Goal: Task Accomplishment & Management: Use online tool/utility

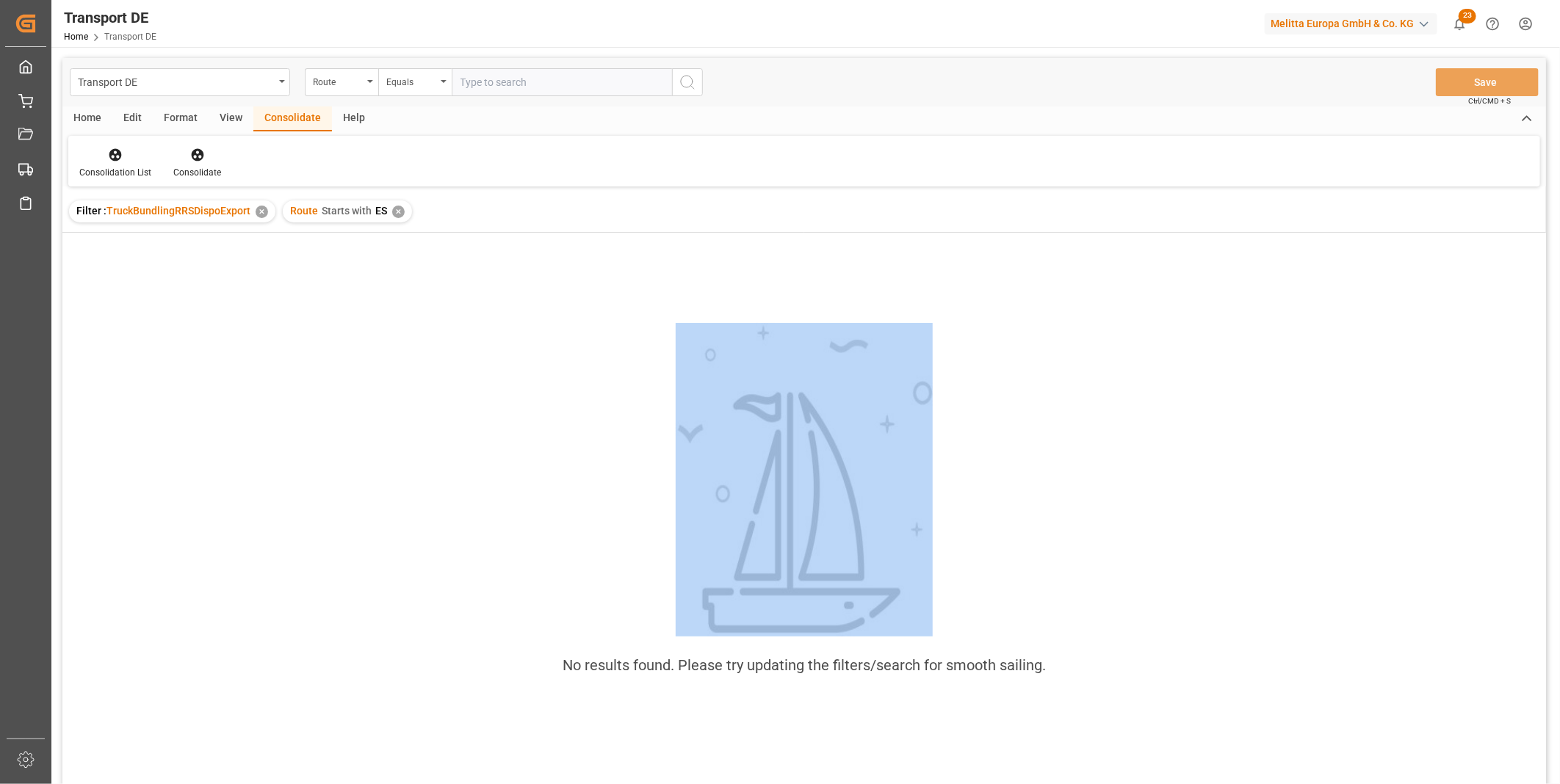
click at [266, 784] on html "Created by potrace 1.15, written by Peter Selinger 2001-2017 Created by potrace…" at bounding box center [780, 392] width 1560 height 784
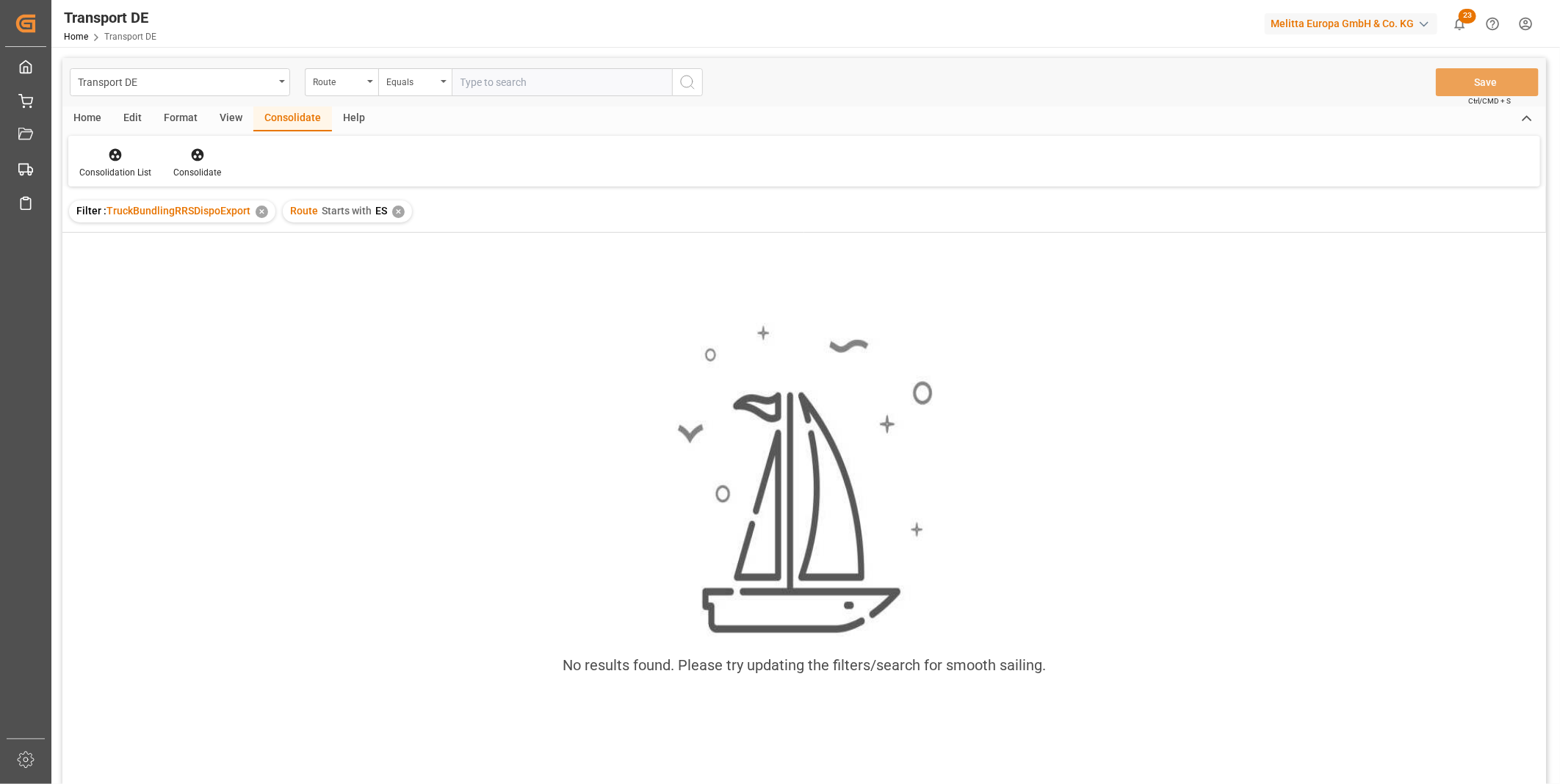
click at [404, 212] on div "Route Starts with ES ✕" at bounding box center [347, 211] width 129 height 22
click at [397, 216] on div "✕" at bounding box center [398, 212] width 12 height 12
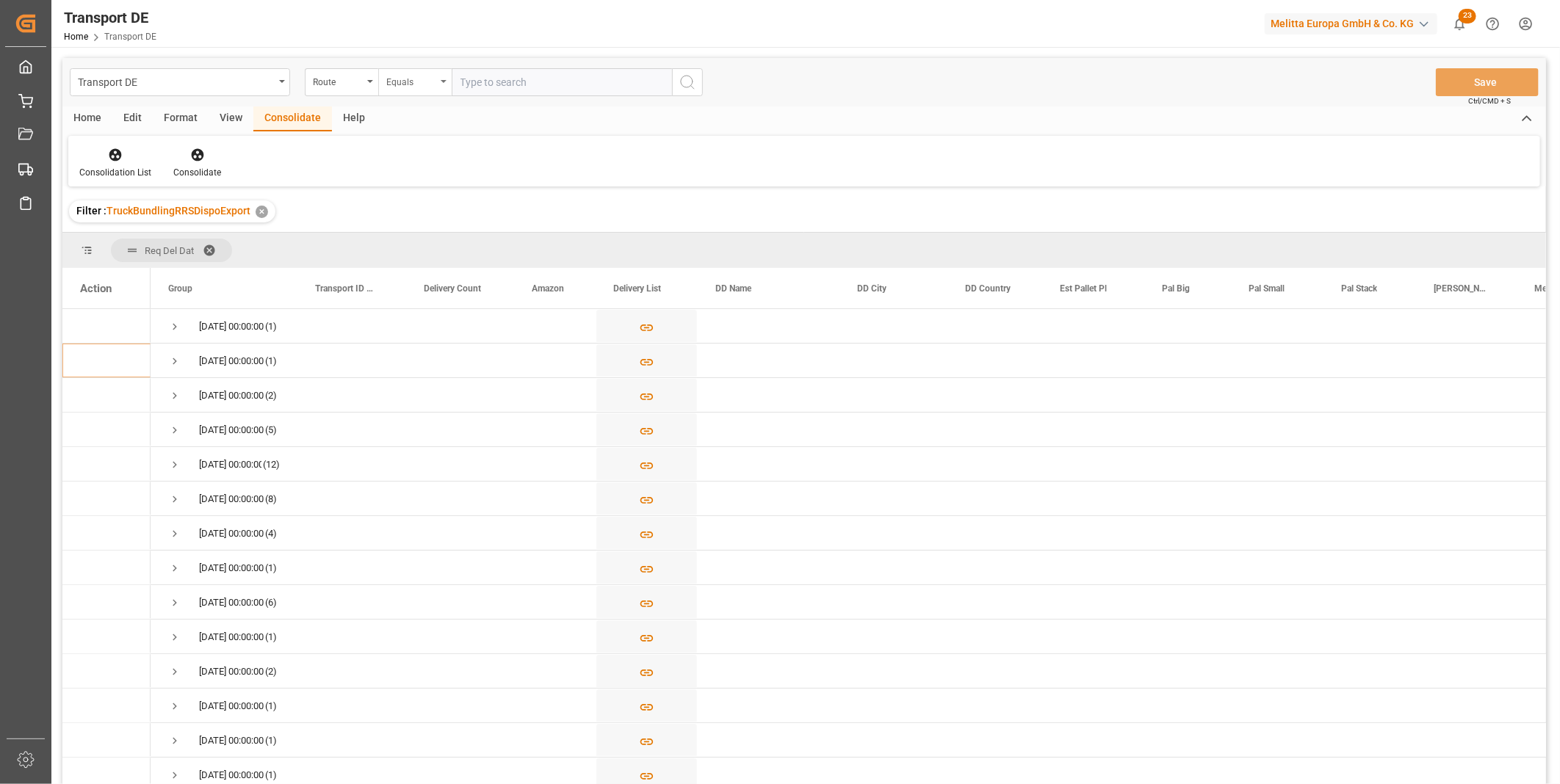
click at [409, 79] on div "Equals" at bounding box center [411, 80] width 50 height 17
click at [419, 244] on div "Starts with" at bounding box center [488, 241] width 219 height 31
type input "AM"
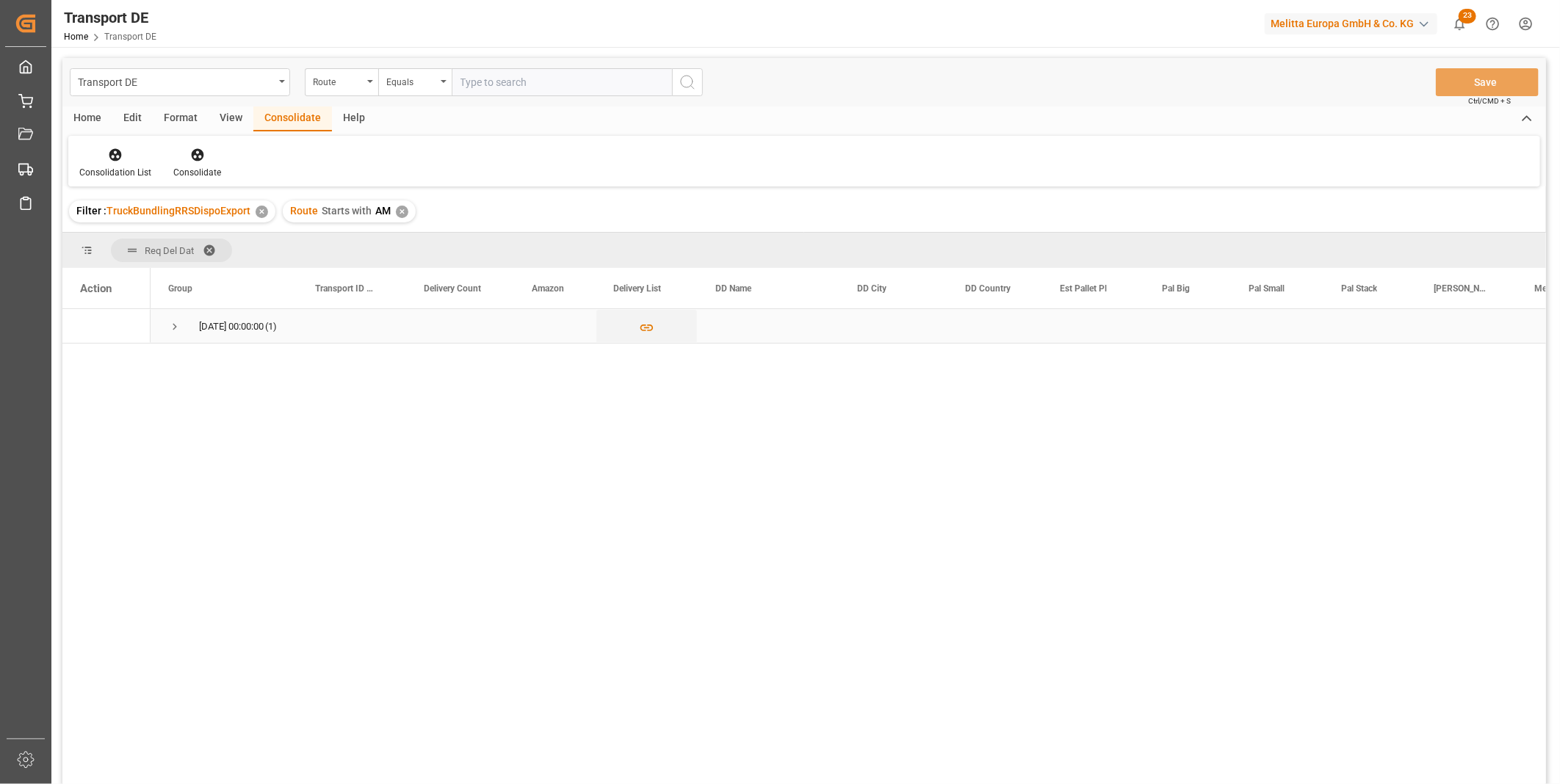
click at [172, 327] on span "Press SPACE to select this row." at bounding box center [175, 327] width 13 height 13
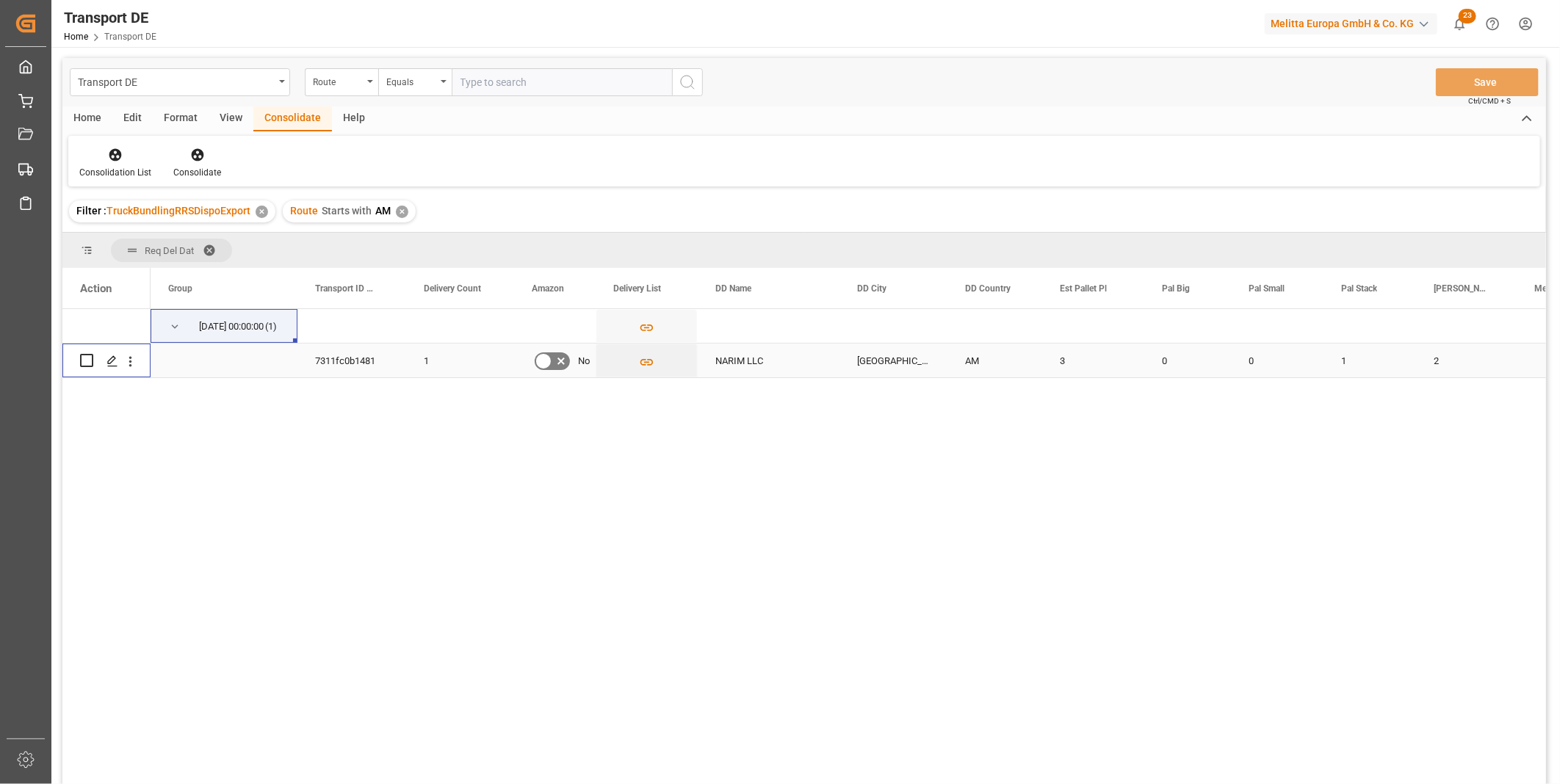
click at [86, 363] on input "Press Space to toggle row selection (unchecked)" at bounding box center [87, 361] width 13 height 13
checkbox input "true"
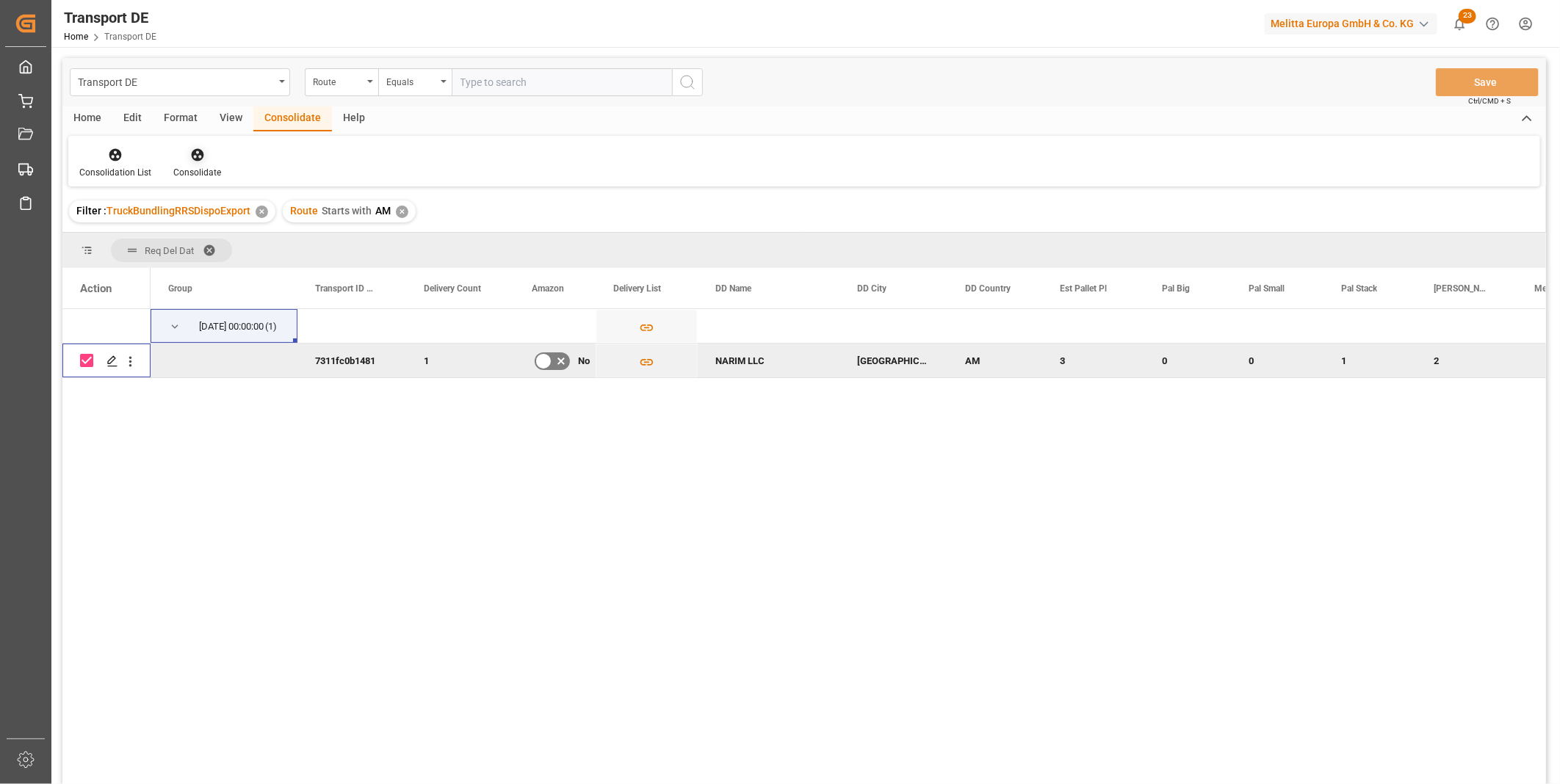
click at [209, 174] on div "Consolidate" at bounding box center [198, 173] width 48 height 13
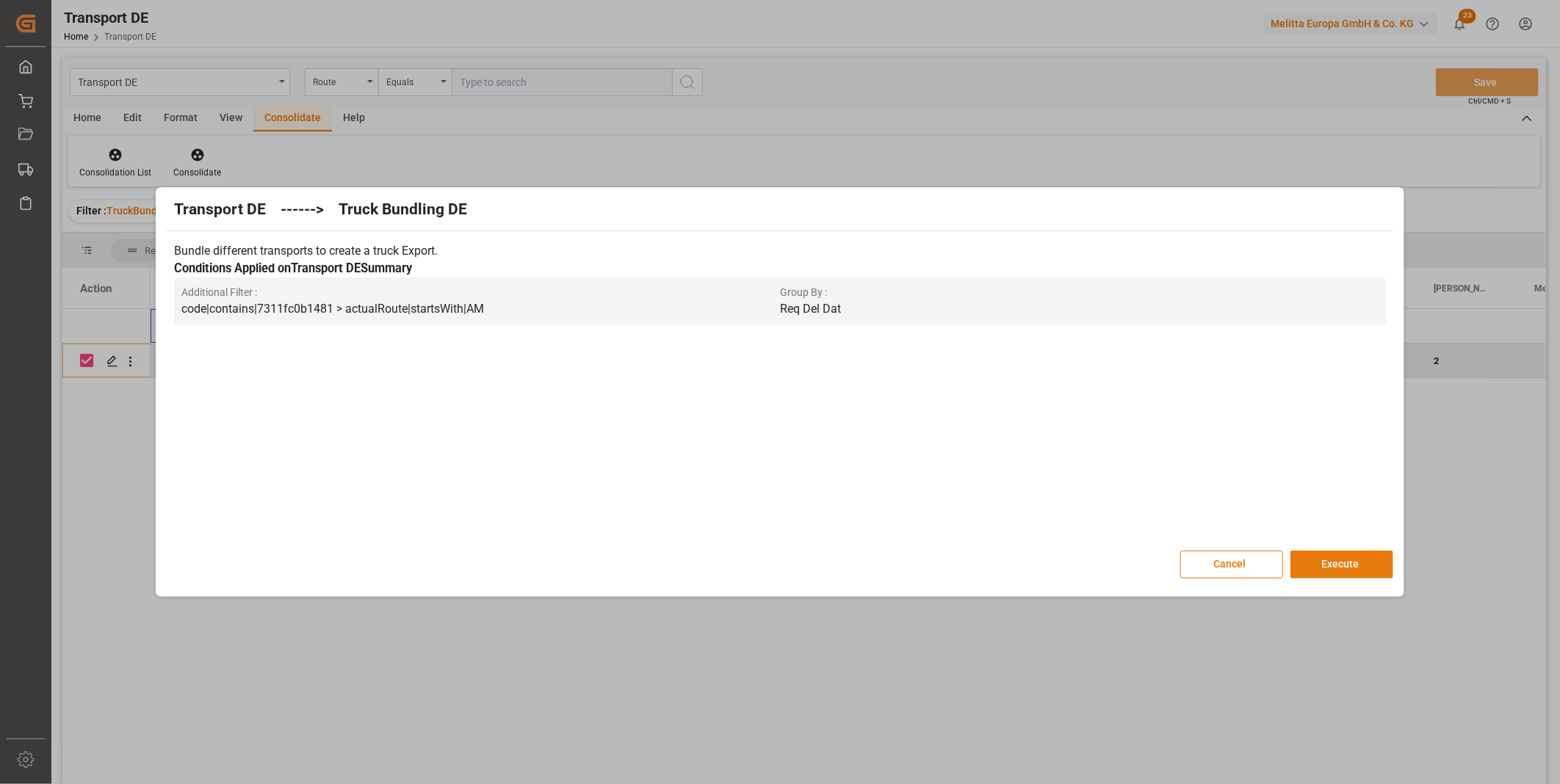
click at [1345, 559] on button "Execute" at bounding box center [1342, 565] width 103 height 28
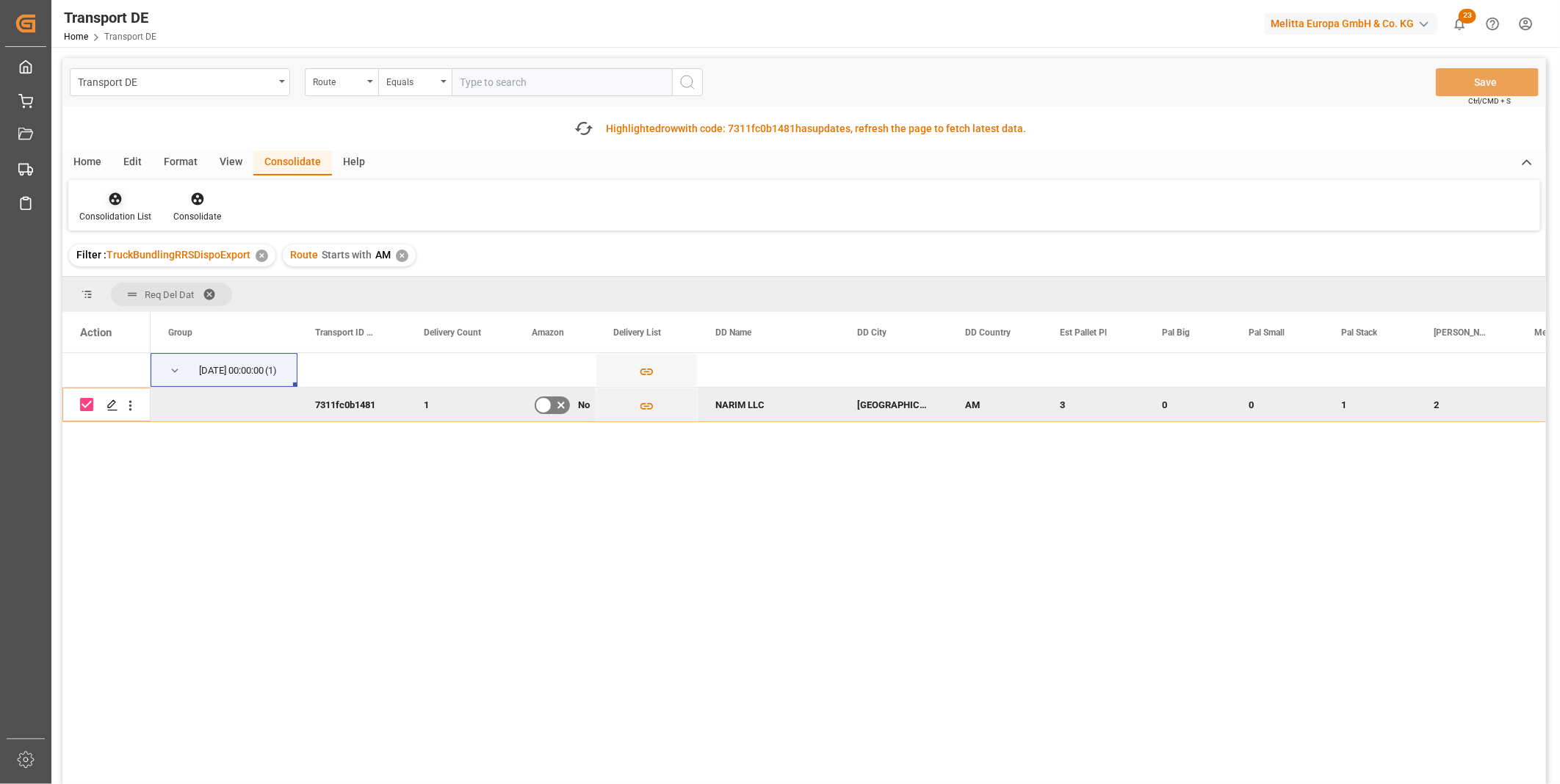
click at [93, 211] on div "Consolidation List" at bounding box center [115, 217] width 72 height 13
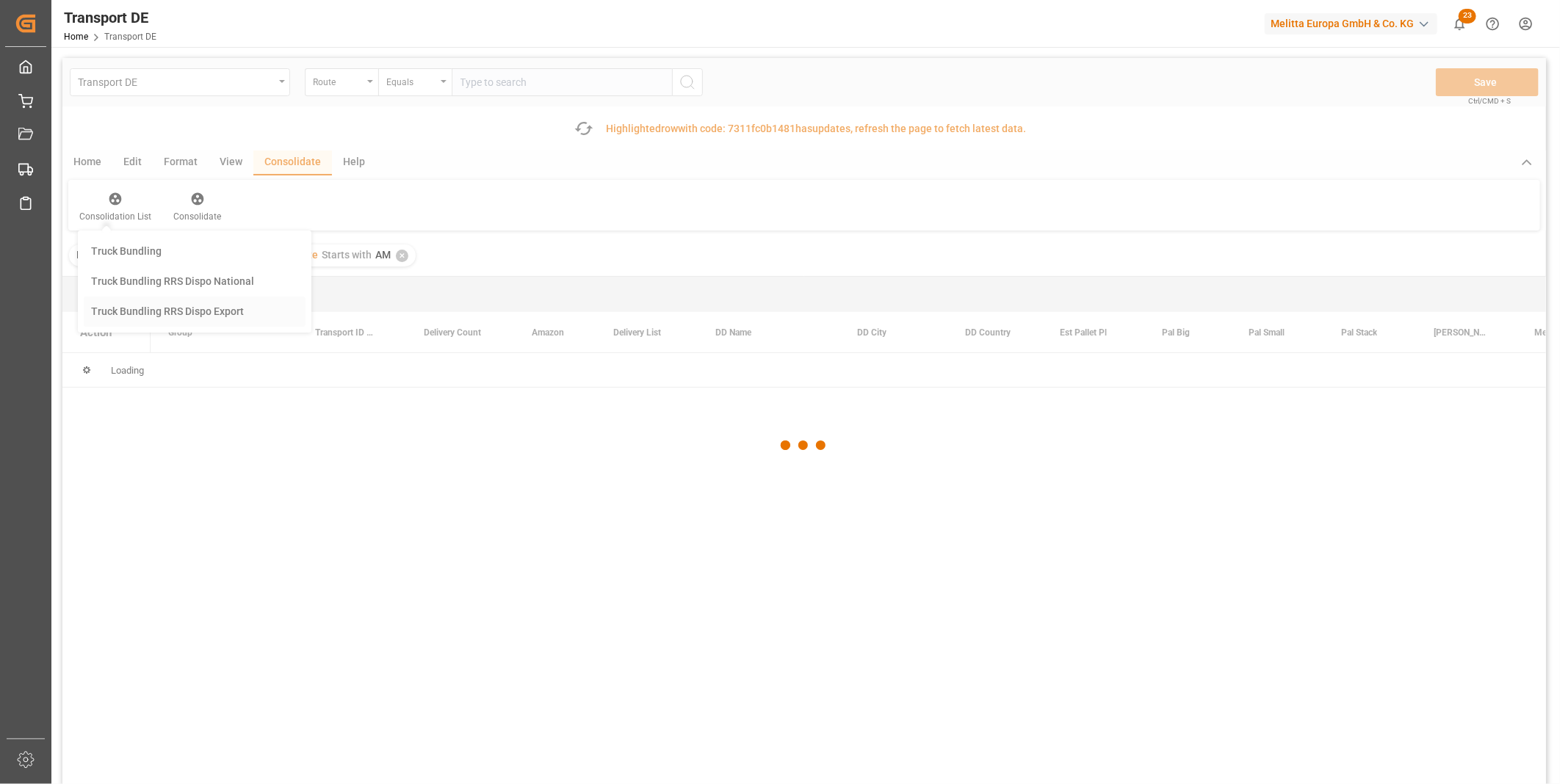
click at [160, 322] on div "Transport DE Route Equals Save Ctrl/CMD + S Fetch latest updates Highlighted ro…" at bounding box center [804, 462] width 1484 height 810
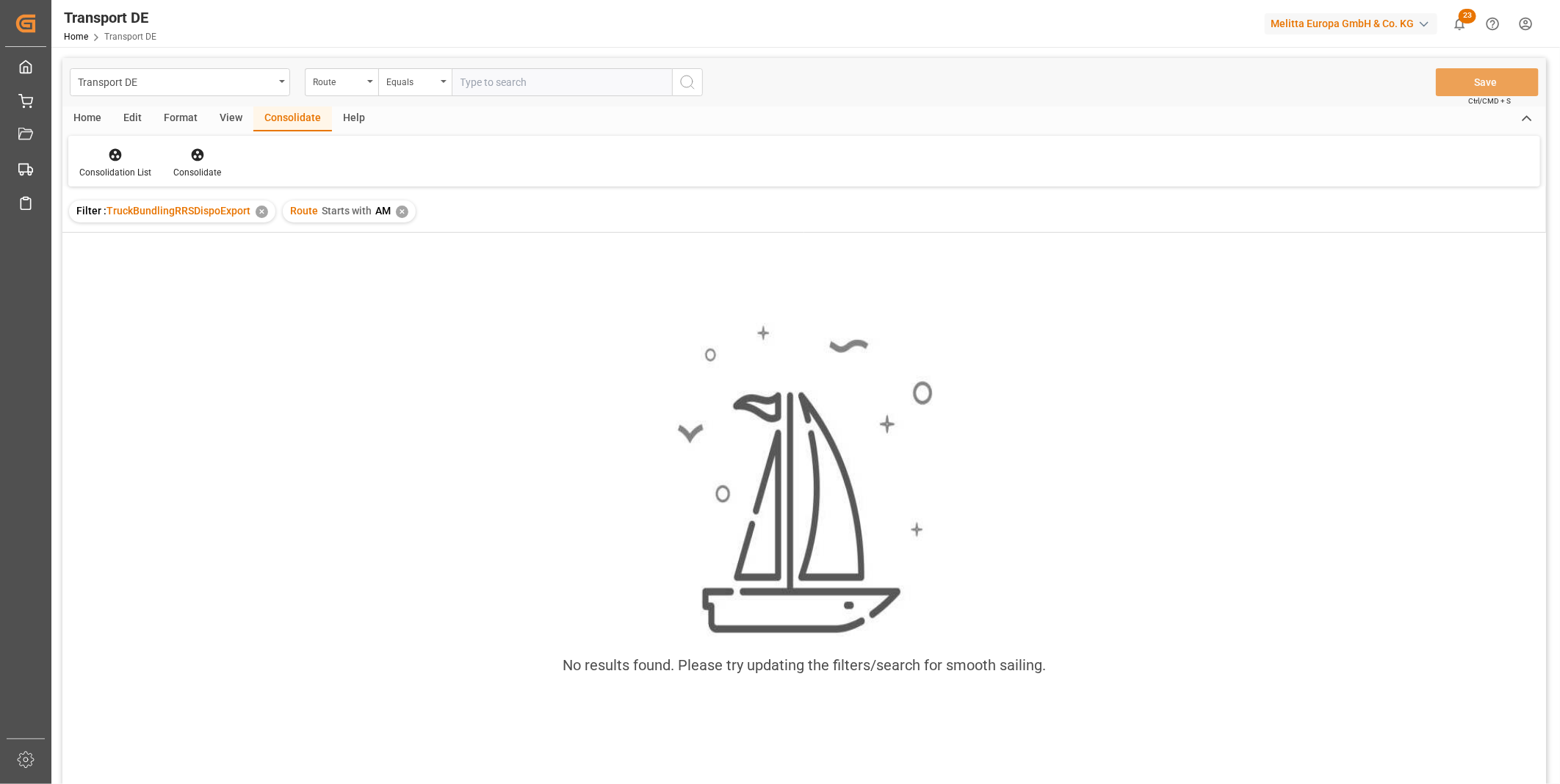
click at [402, 219] on div "Route Starts with AM ✕" at bounding box center [349, 211] width 133 height 22
click at [402, 215] on div "✕" at bounding box center [402, 212] width 12 height 12
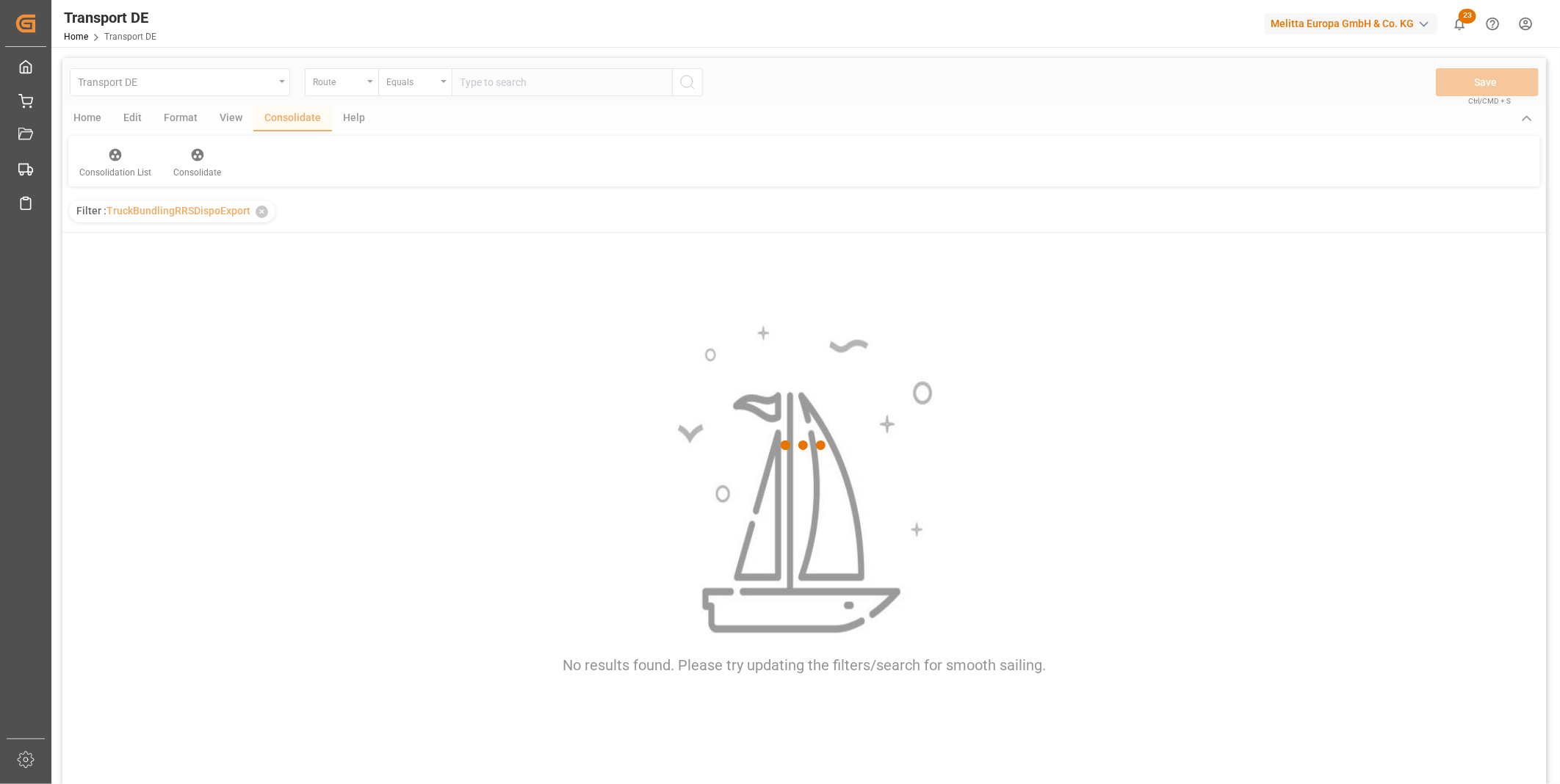
click at [414, 83] on div at bounding box center [804, 446] width 1484 height 776
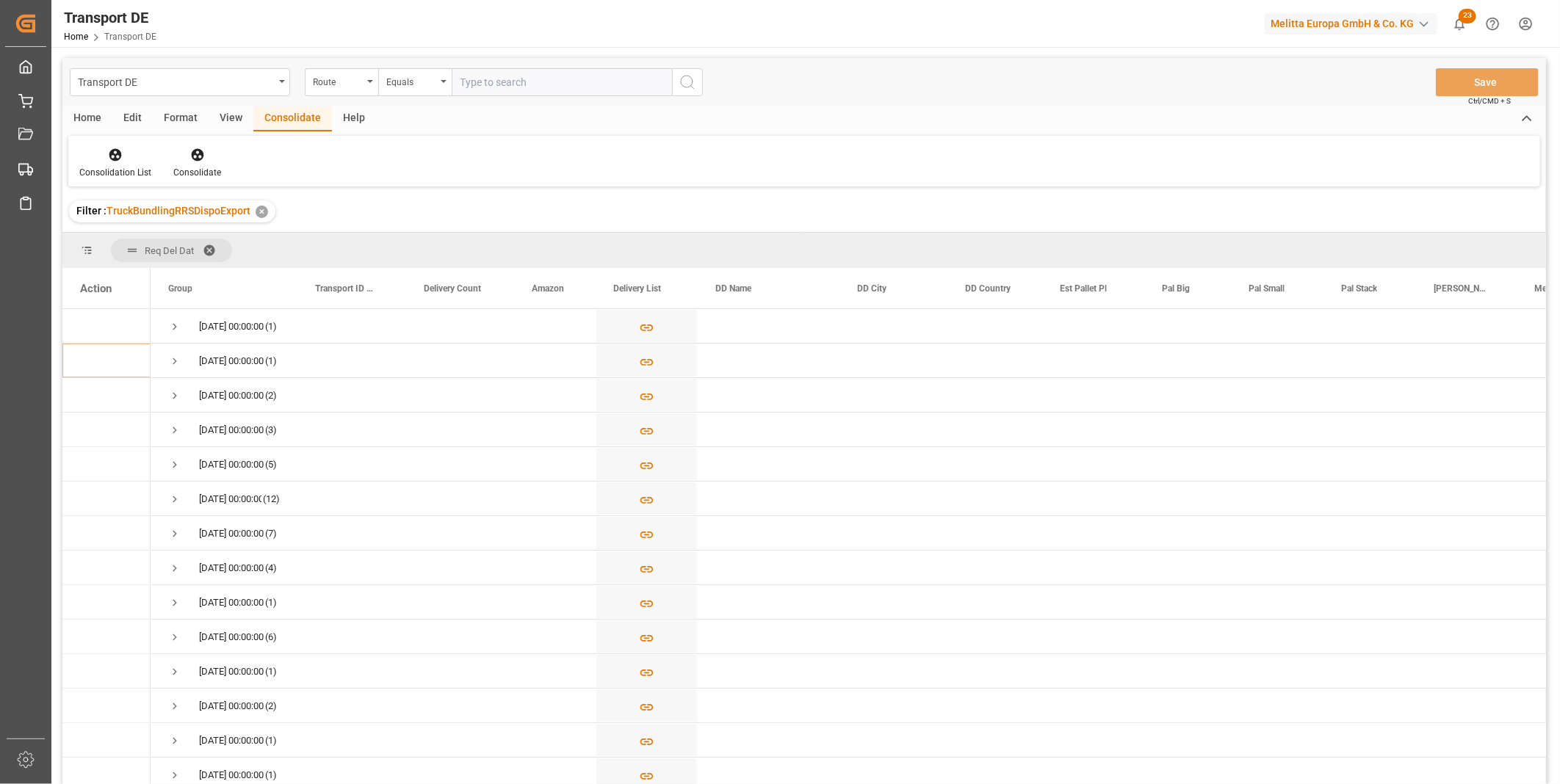
click at [414, 83] on div "Equals" at bounding box center [411, 80] width 50 height 17
click at [429, 244] on div "Starts with" at bounding box center [488, 241] width 219 height 31
type input "GE"
click at [688, 74] on icon "search button" at bounding box center [687, 82] width 17 height 17
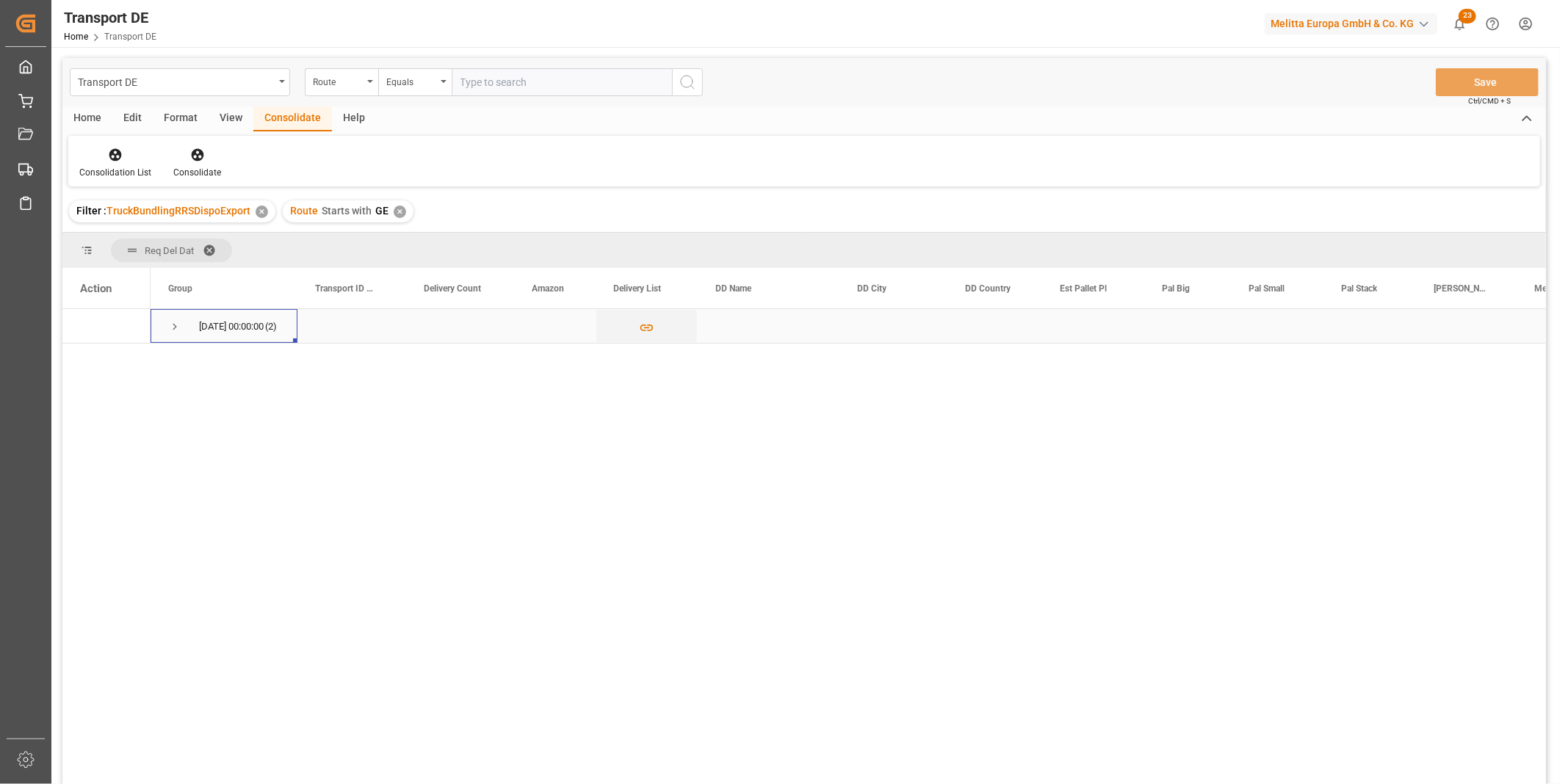
click at [181, 325] on span "09.10.2025 00:00:00 (2)" at bounding box center [223, 326] width 112 height 32
click at [177, 325] on span "Press SPACE to select this row." at bounding box center [175, 327] width 13 height 13
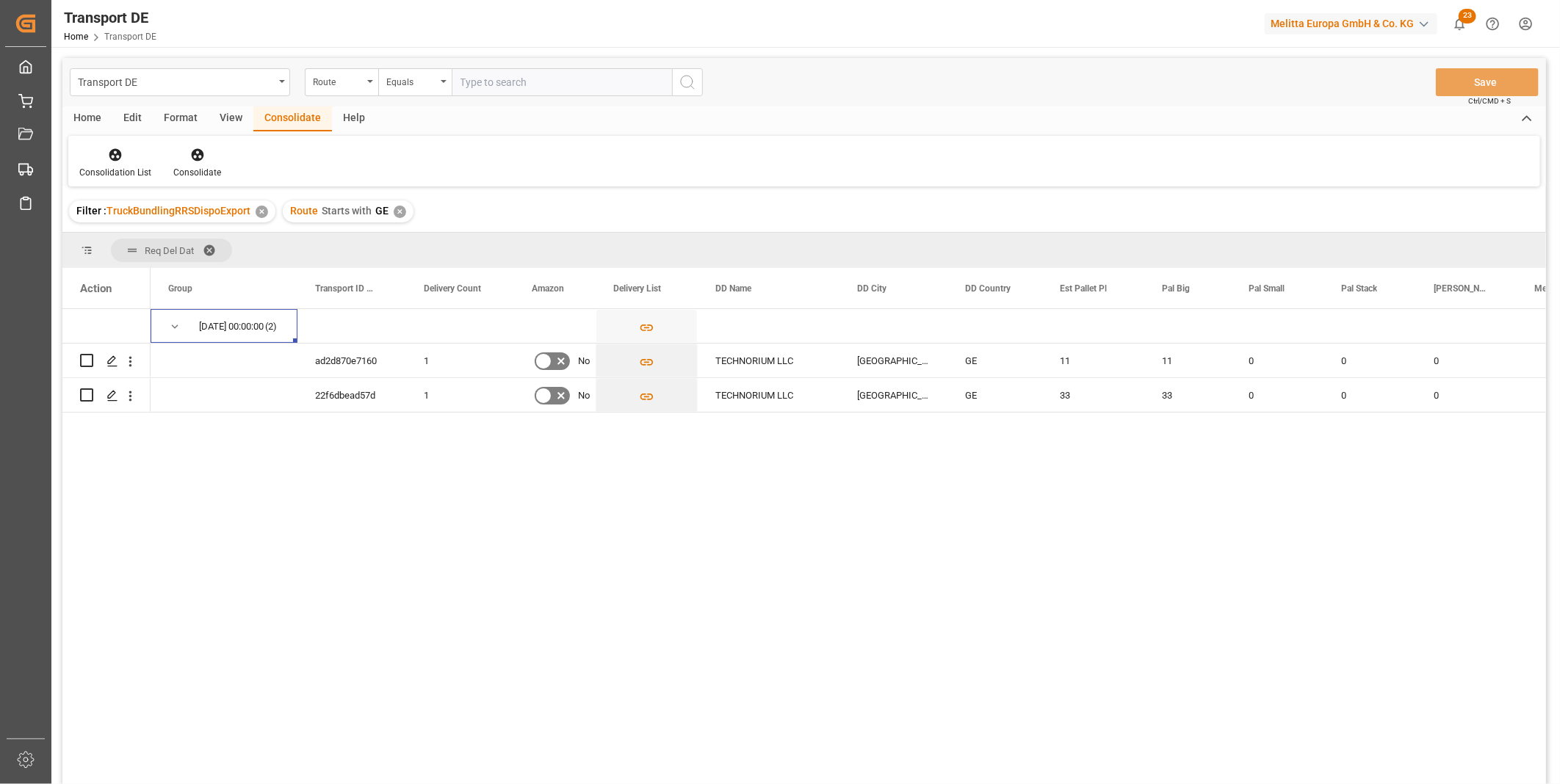
scroll to position [82, 0]
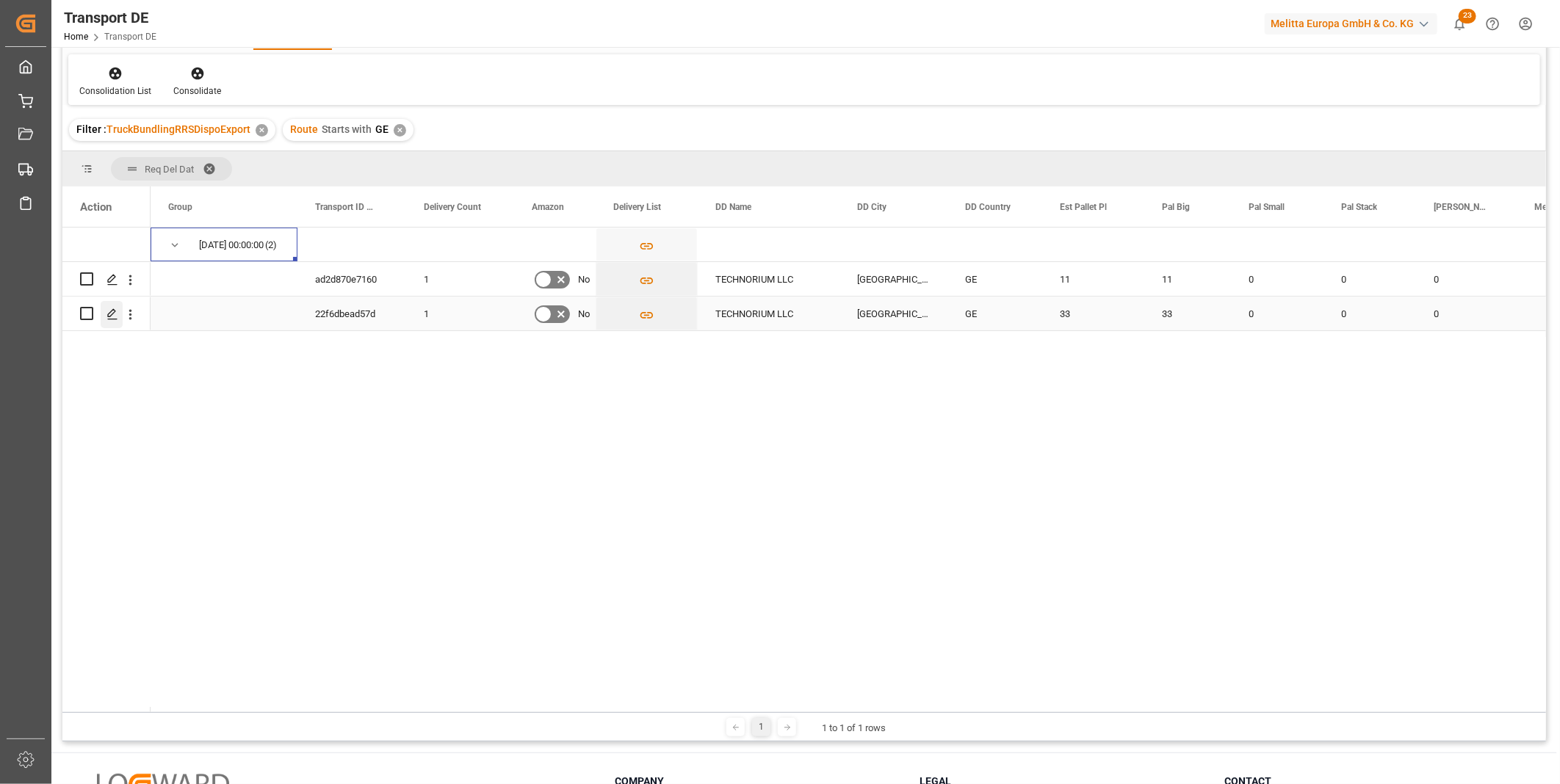
click at [112, 313] on polygon "Press SPACE to select this row." at bounding box center [112, 313] width 7 height 7
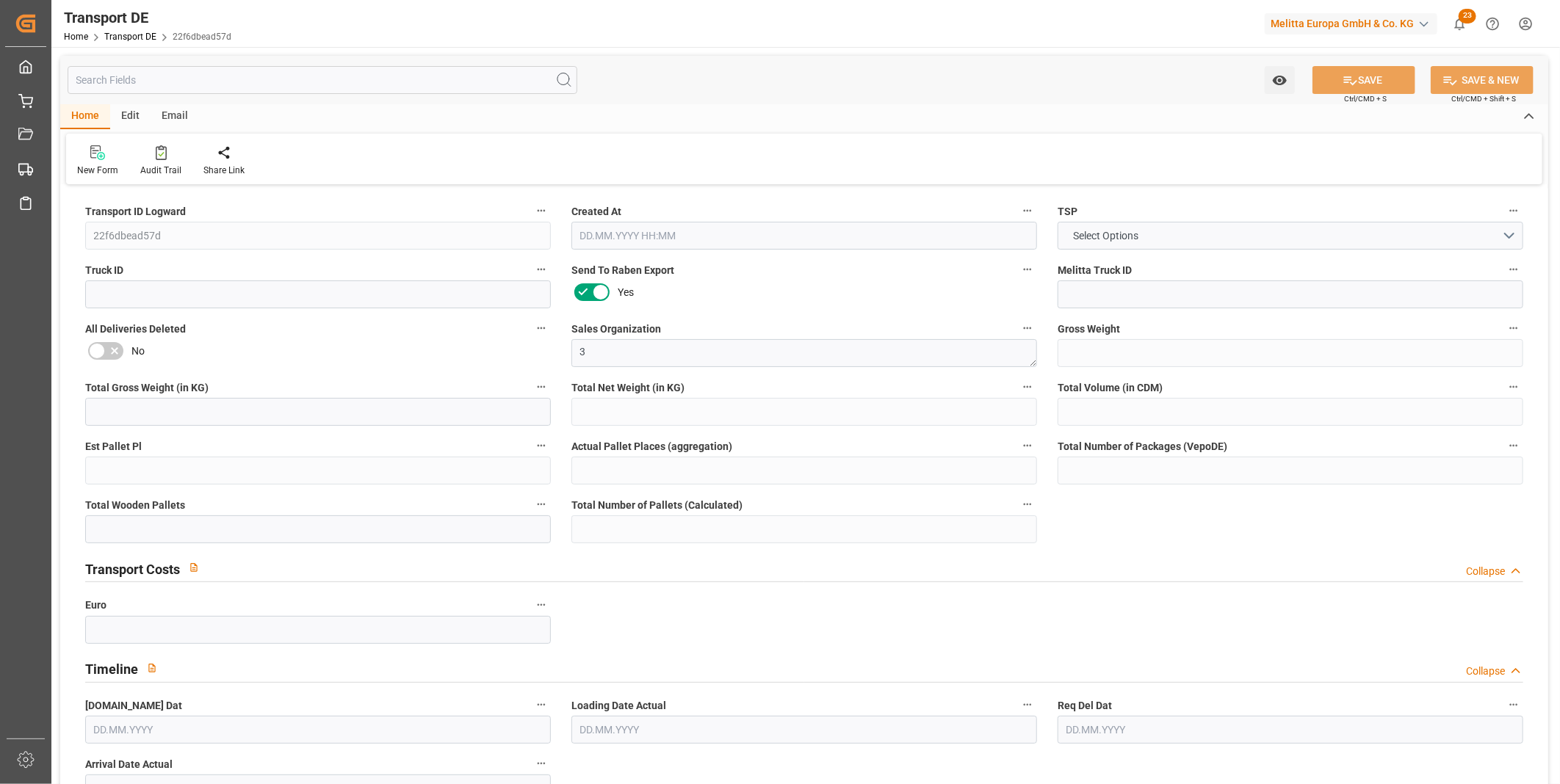
type input "8481"
type input "7662.6"
type input "6809.616"
type input "53745.12"
type input "33"
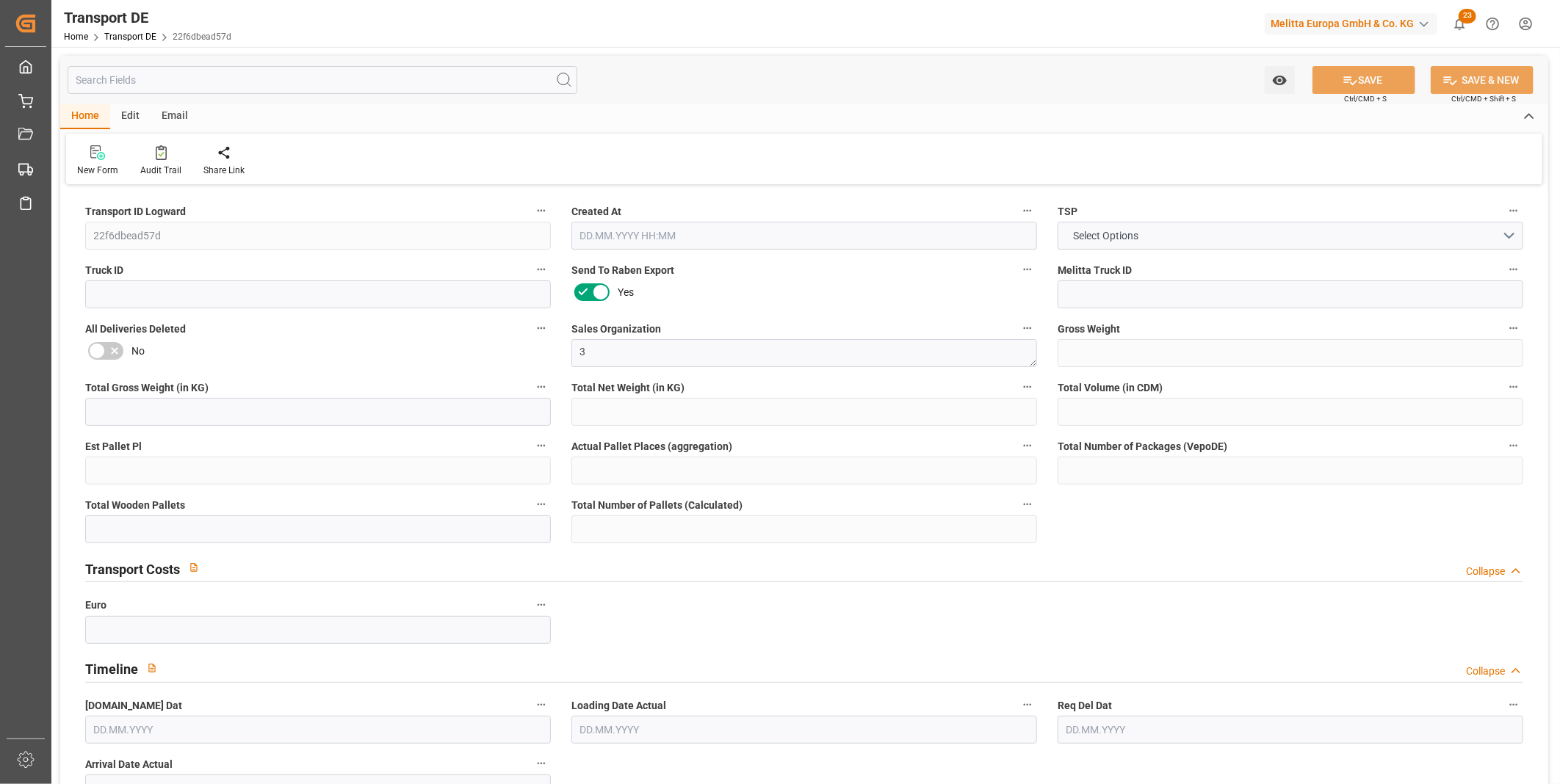
type input "0"
type input "33"
type input "0"
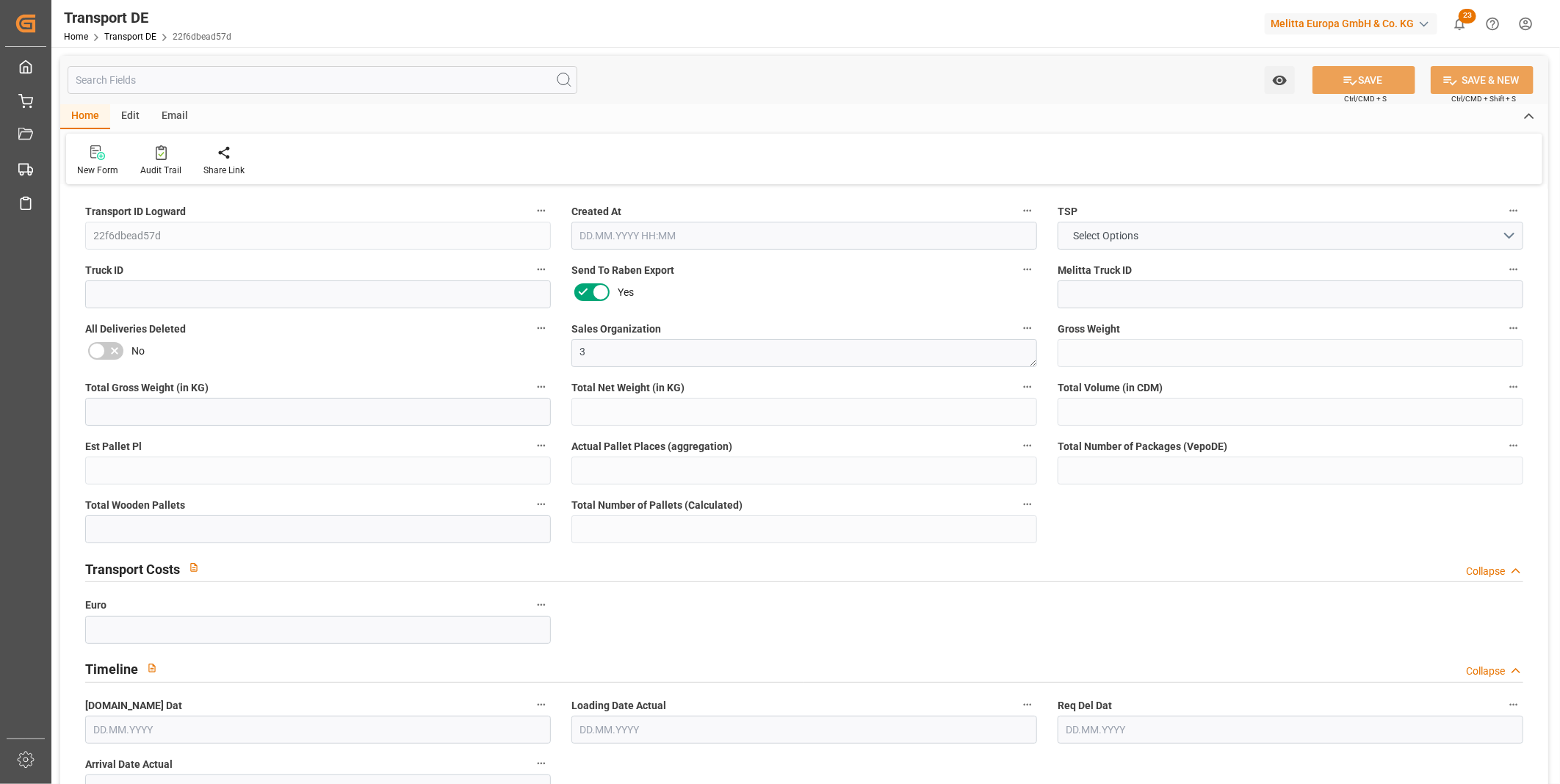
type input "1"
type input "0"
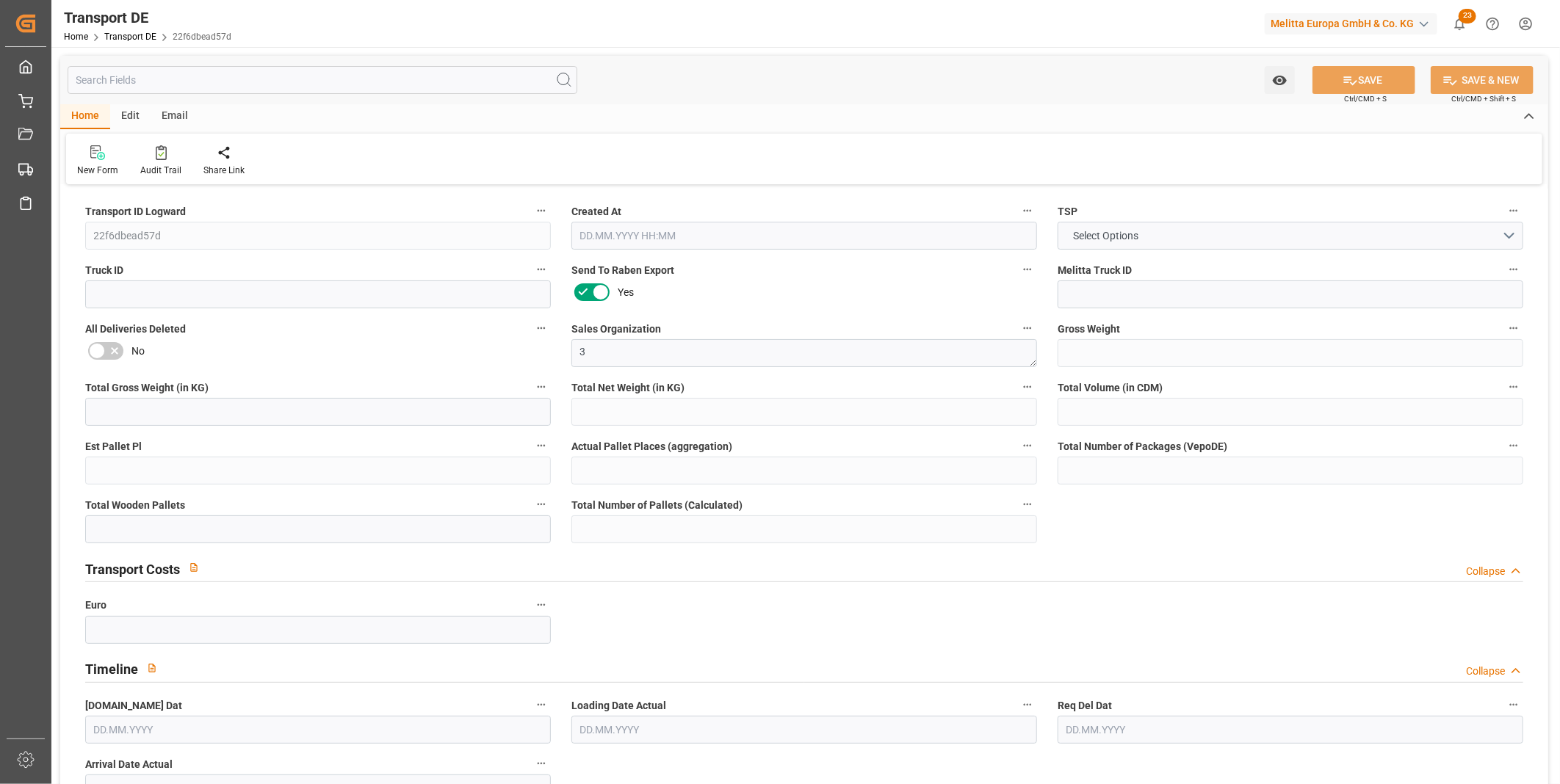
type input "0"
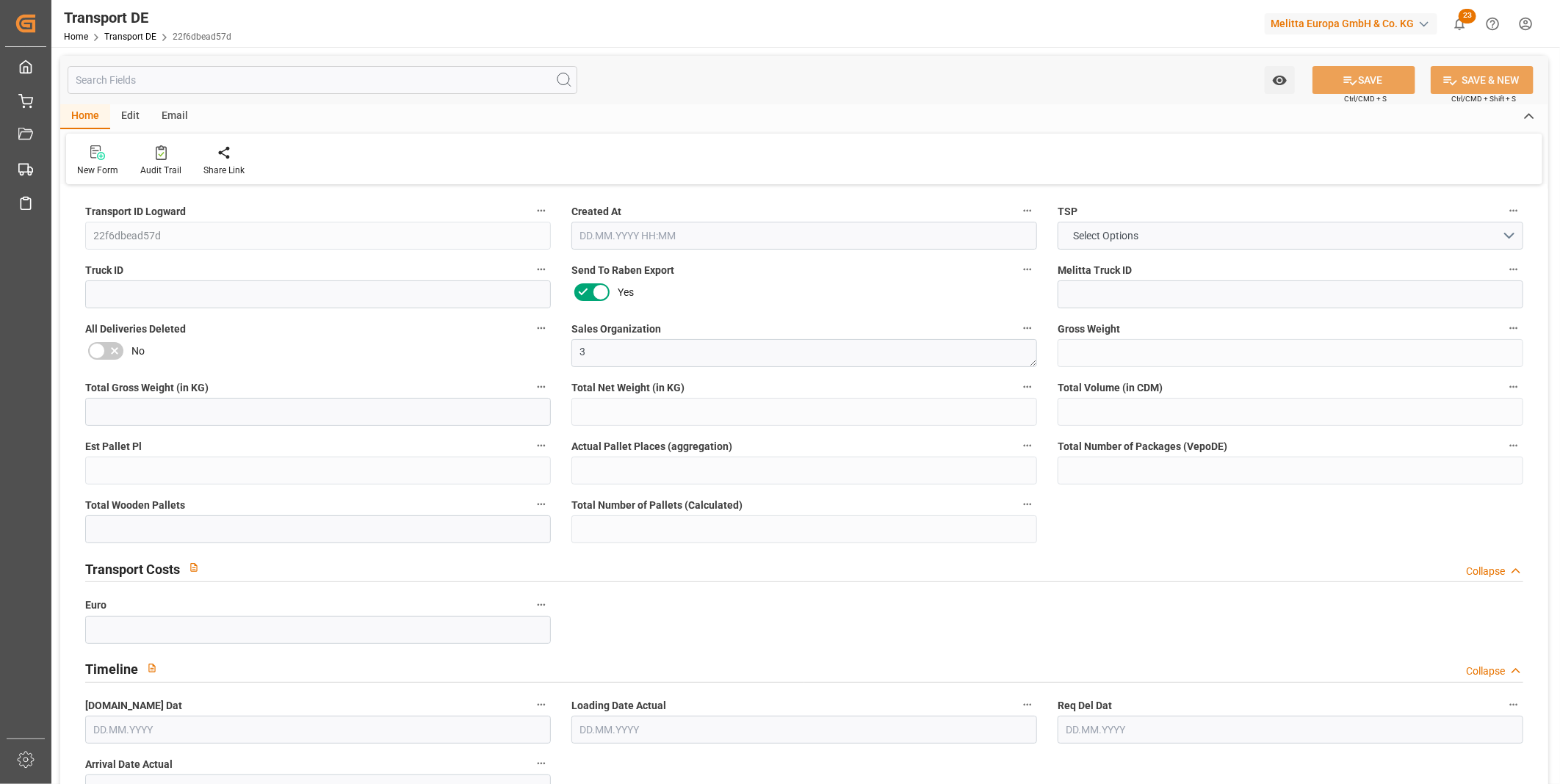
type input "0"
type input "33"
type input "0"
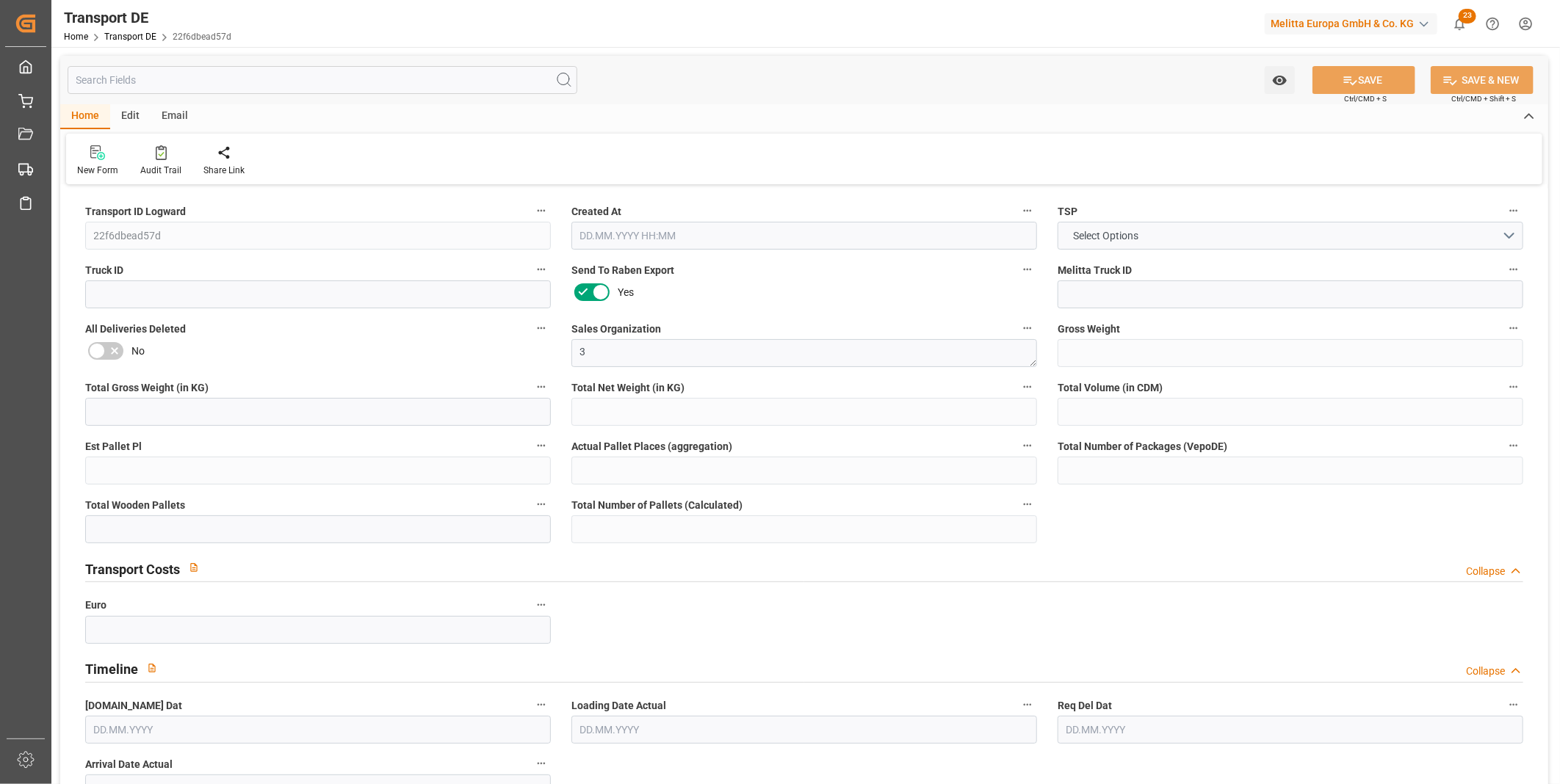
type input "0"
type input "1"
type input "0"
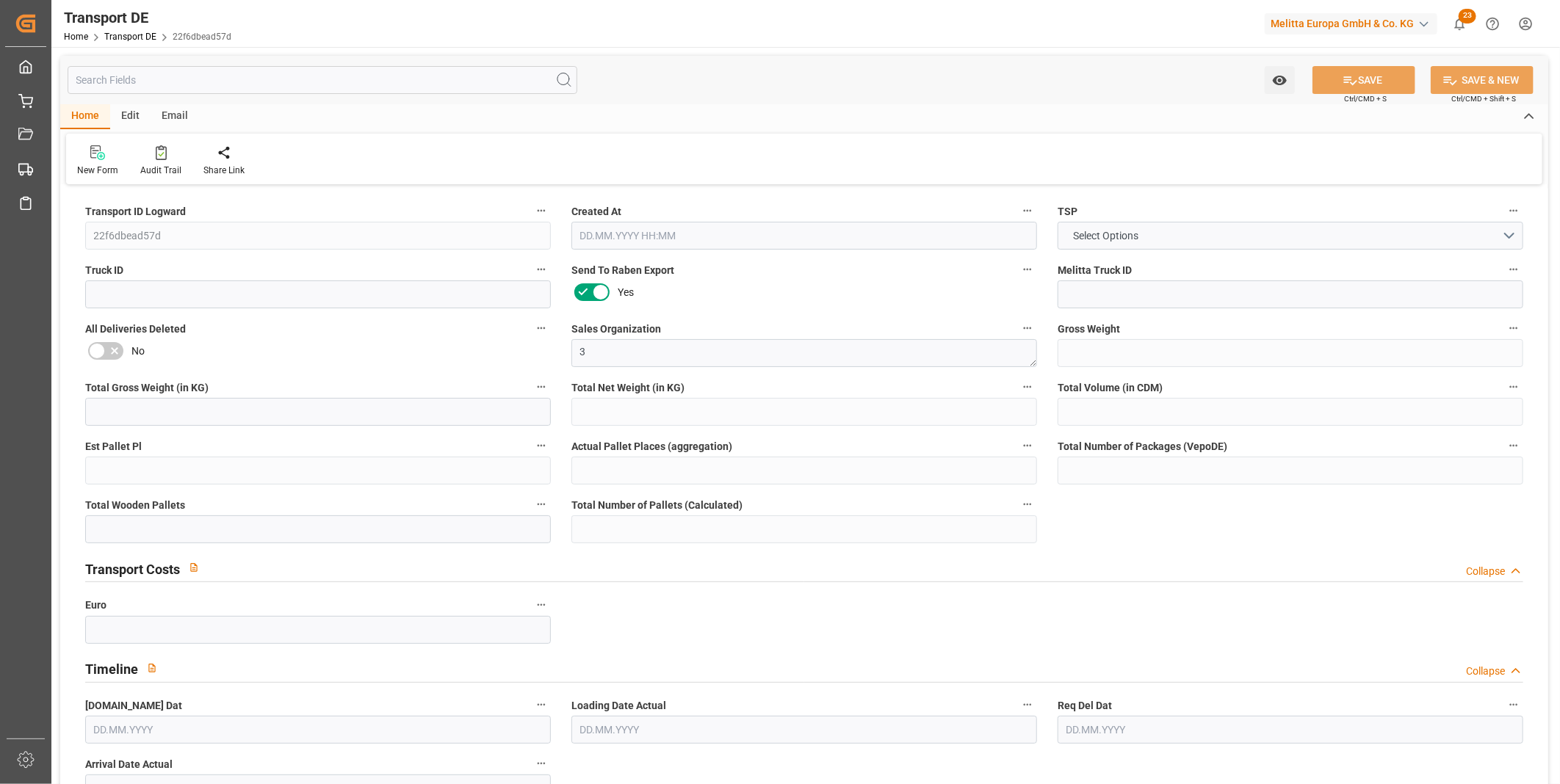
type input "792"
type input "87.205"
type input "0"
type input "09.10.2025 11:15"
type input "[DATE]"
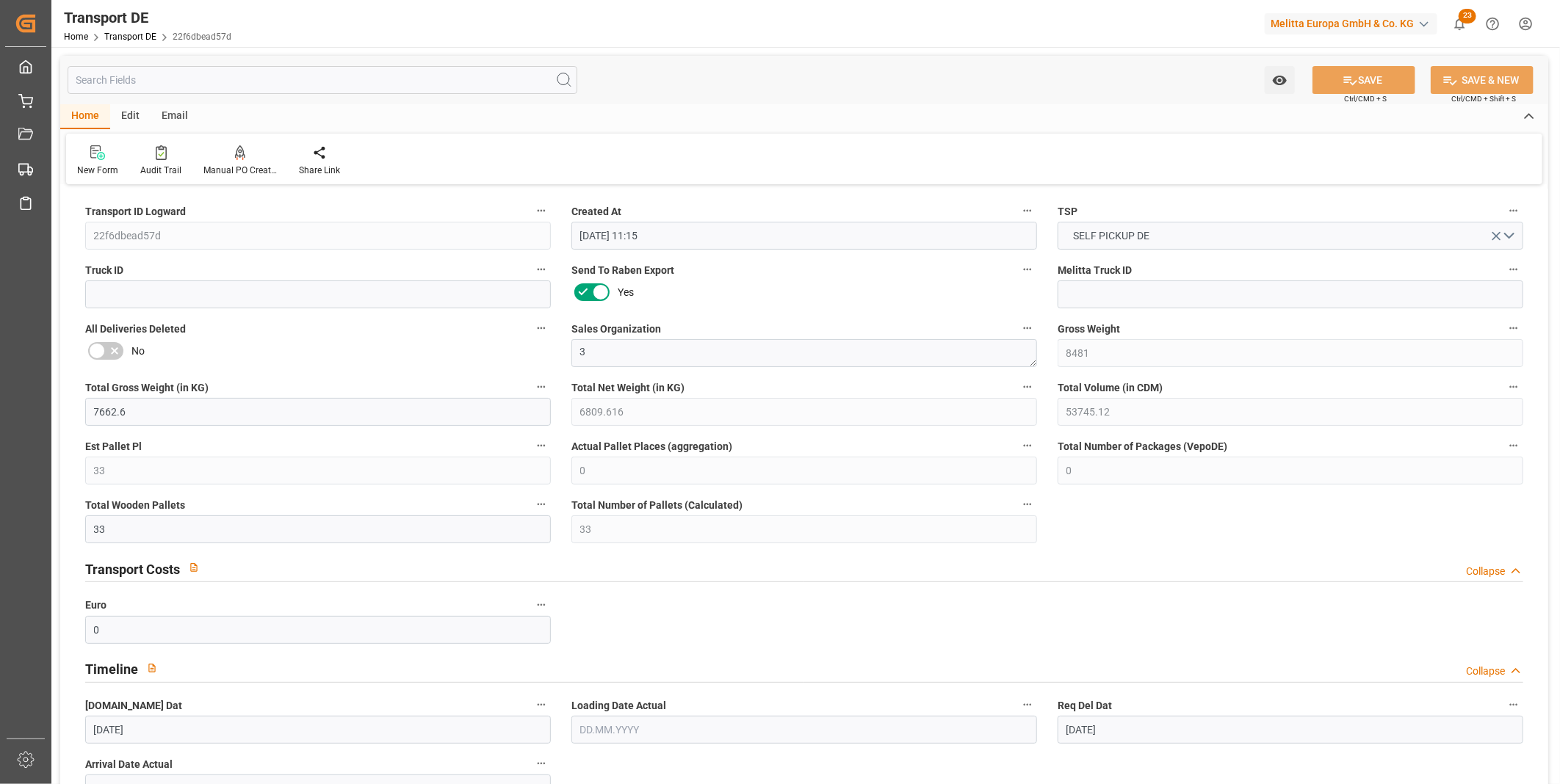
type input "[DATE]"
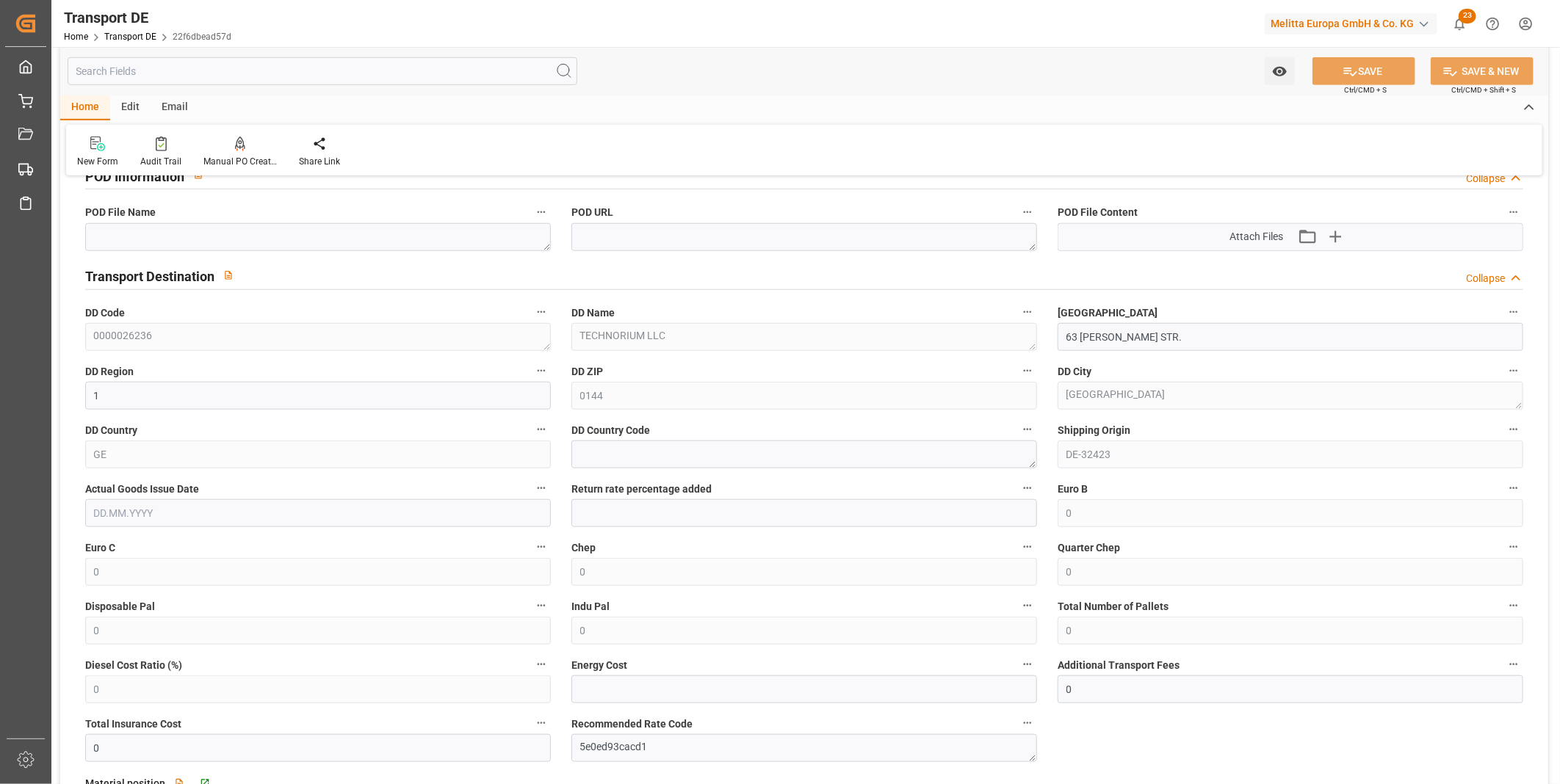
scroll to position [1142, 0]
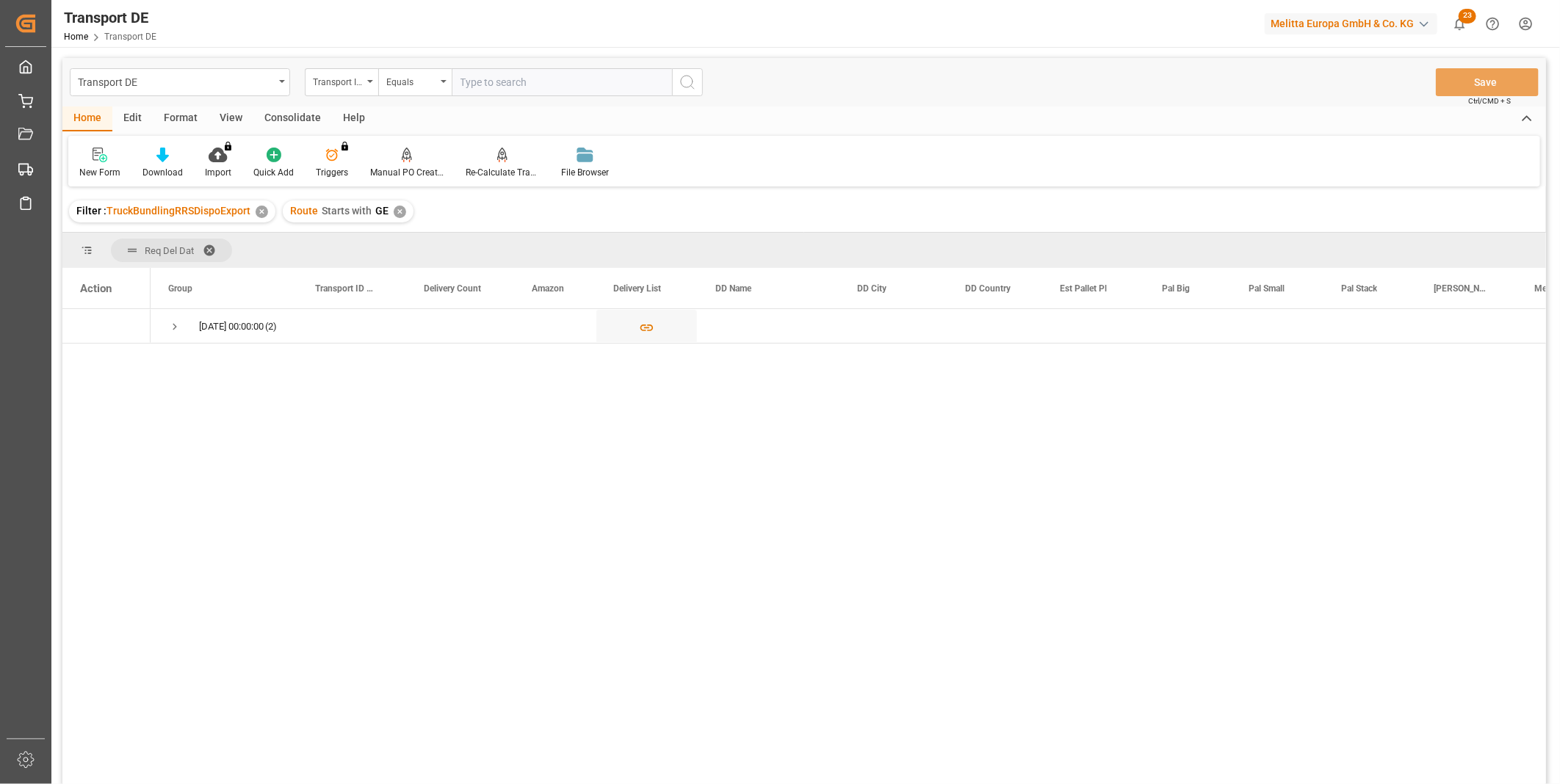
click at [285, 117] on div "Consolidate" at bounding box center [292, 119] width 79 height 25
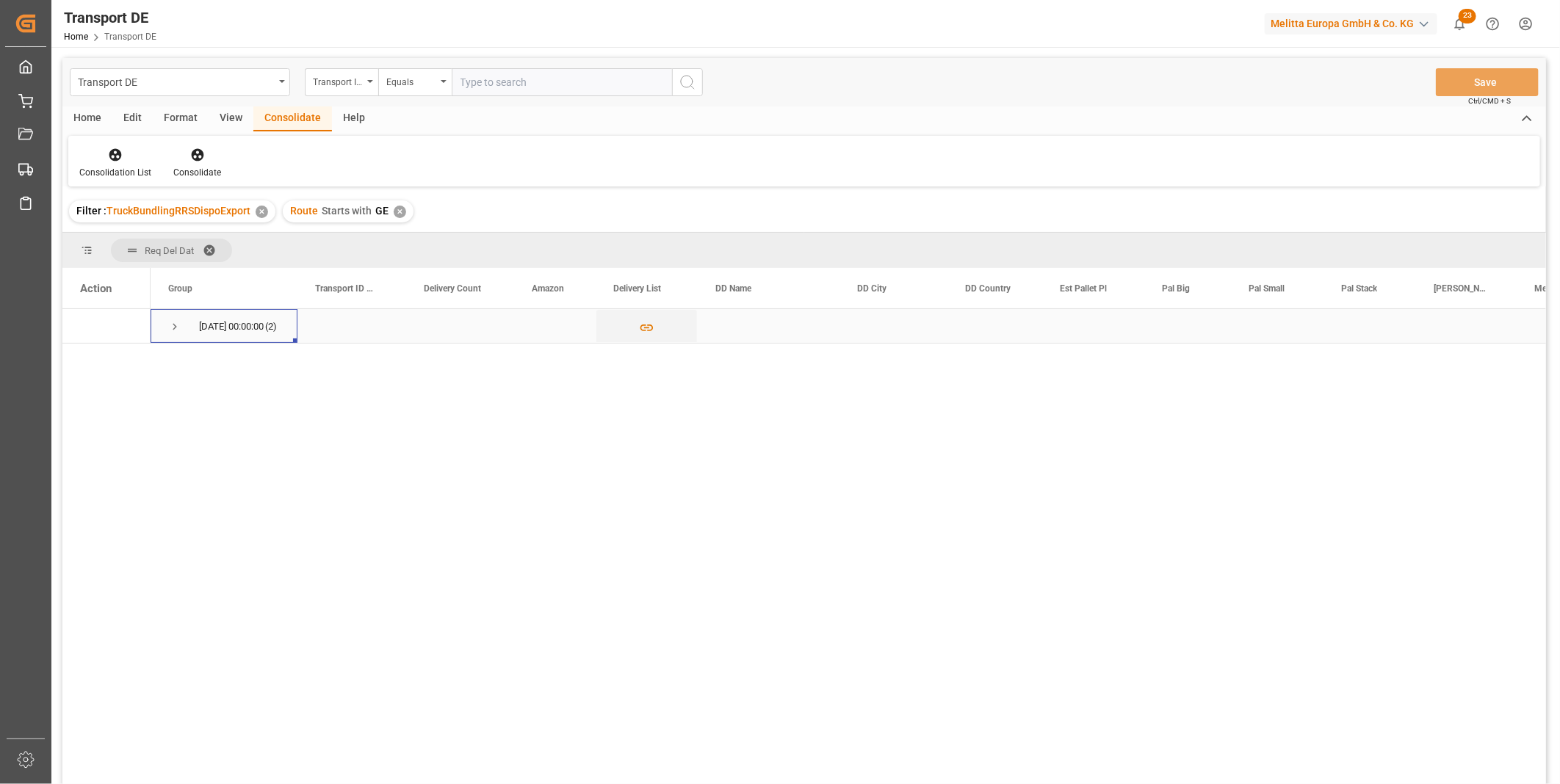
click at [178, 329] on span "Press SPACE to select this row." at bounding box center [175, 327] width 13 height 13
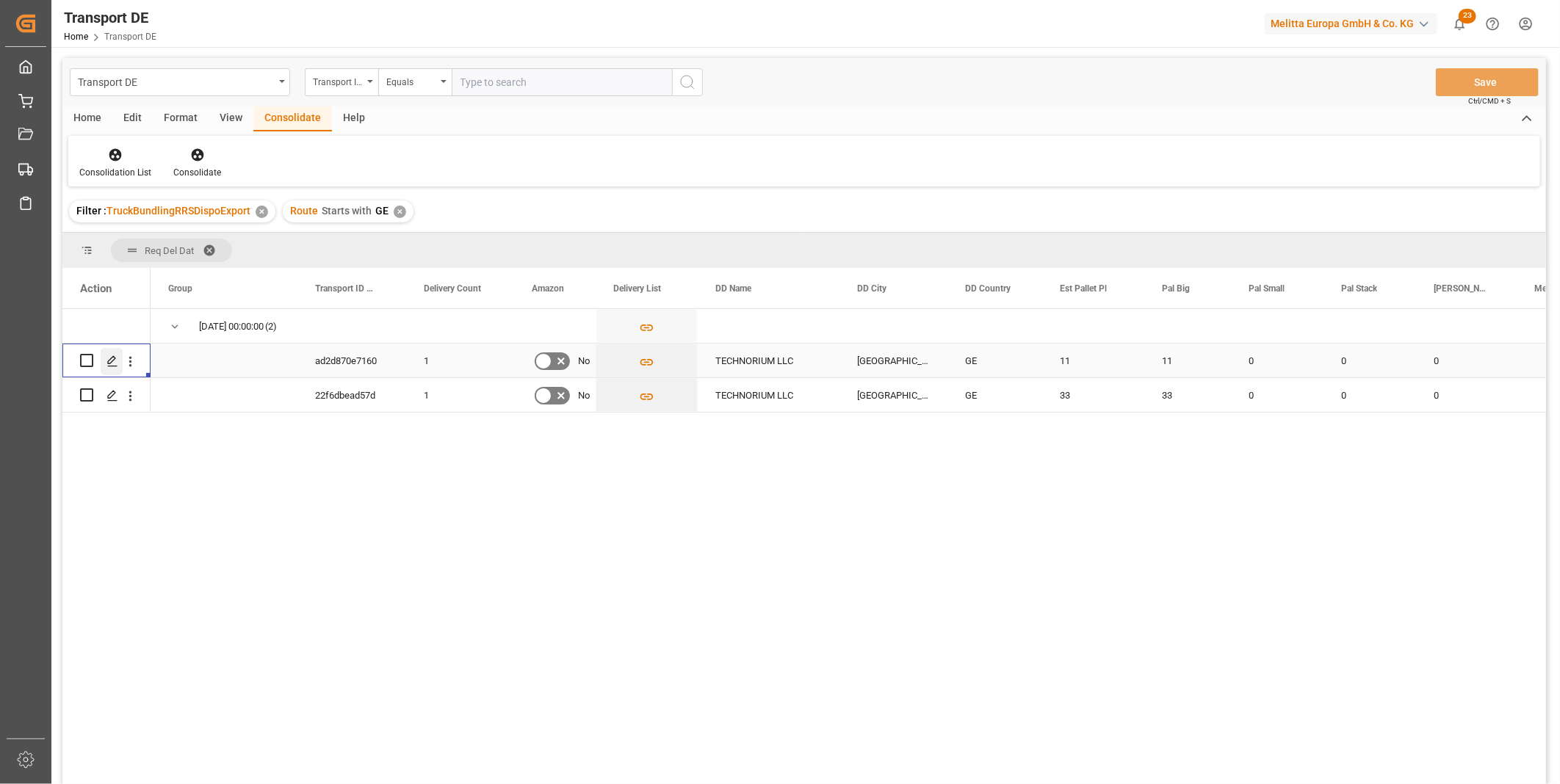
click at [115, 361] on icon "Press SPACE to select this row." at bounding box center [112, 361] width 12 height 12
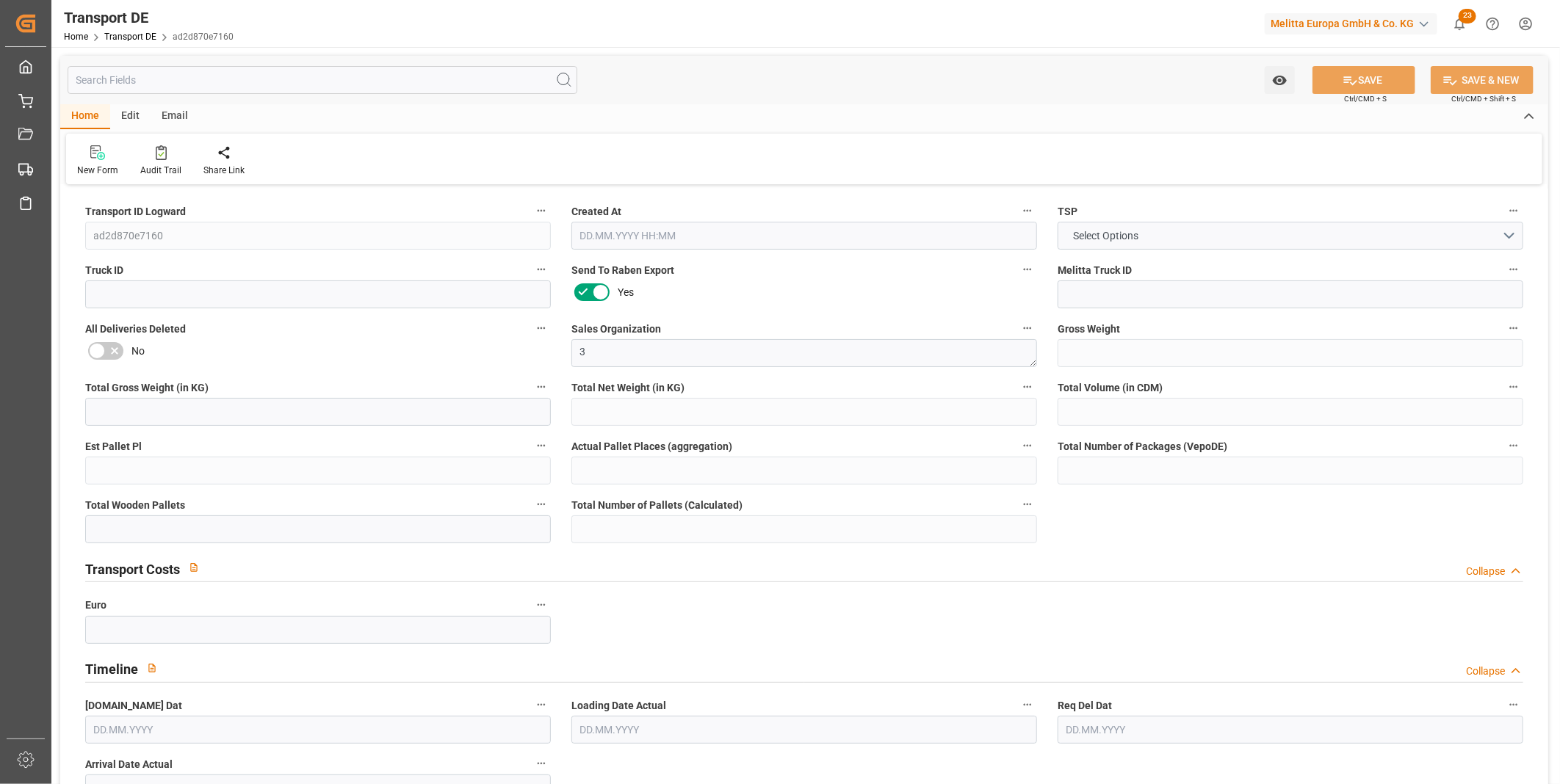
type input "2827"
type input "2554.2"
type input "2269.872"
type input "17915.04"
type input "11"
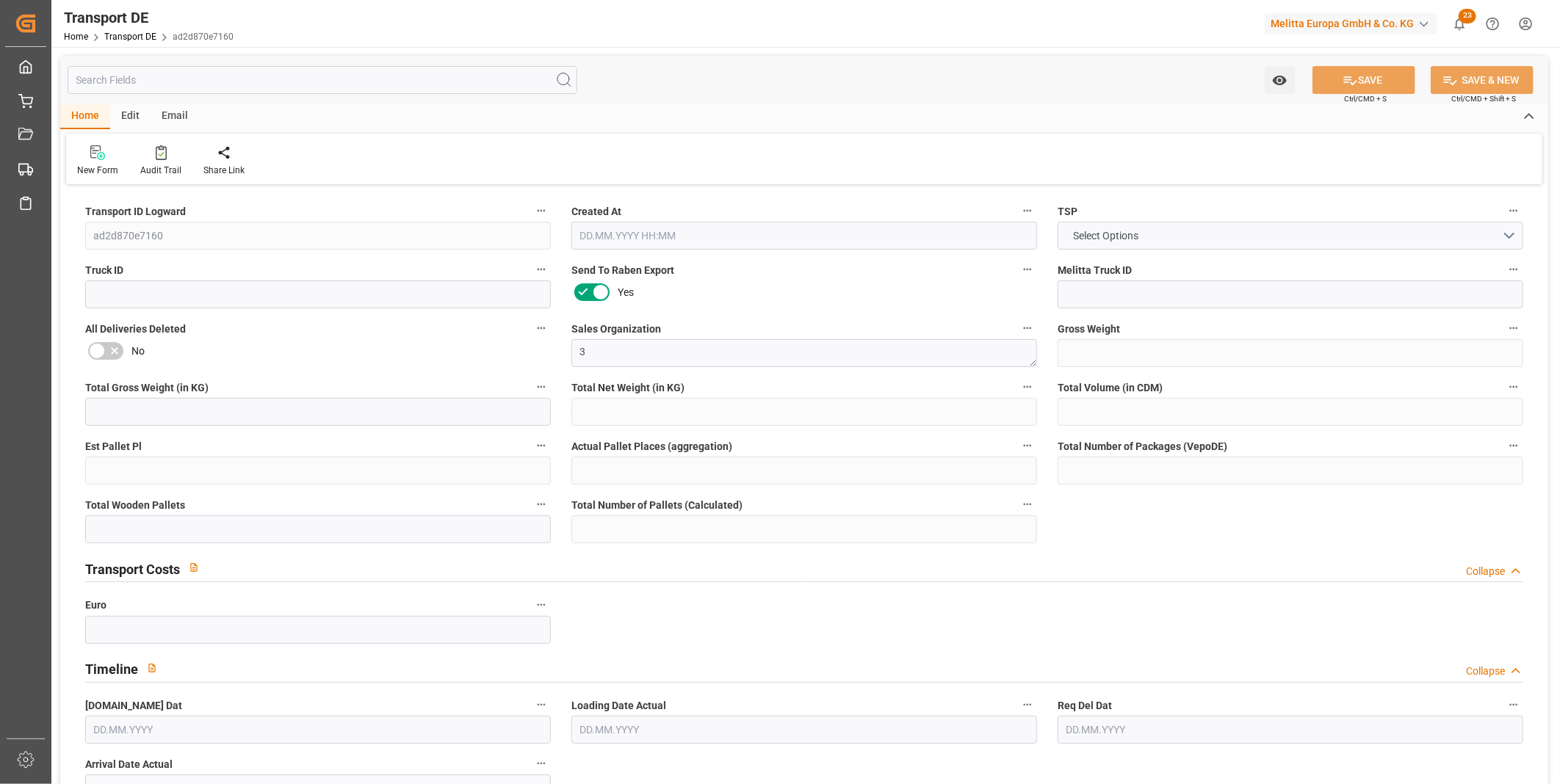
type input "0"
type input "11"
type input "0"
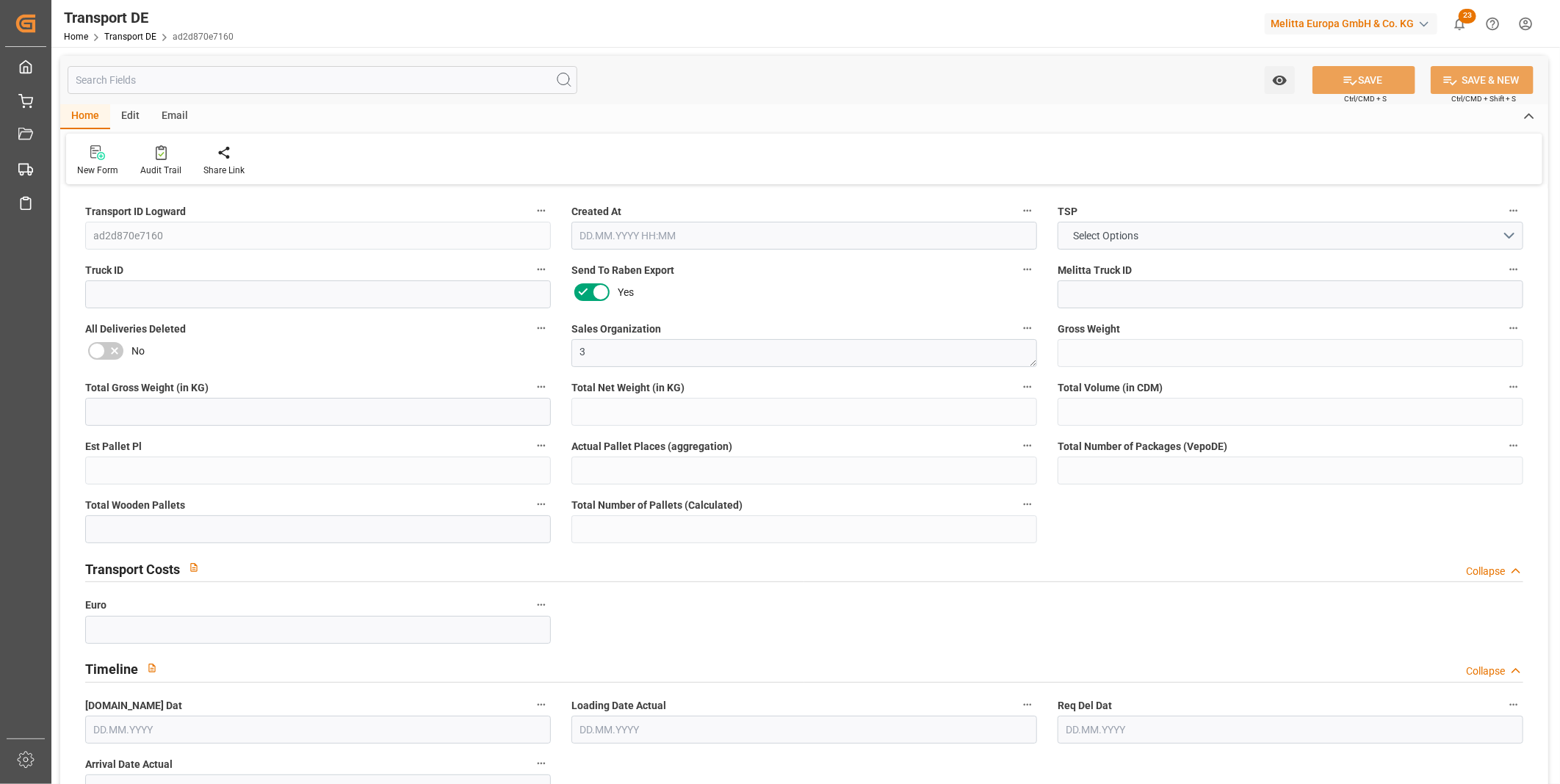
type input "1"
type input "0"
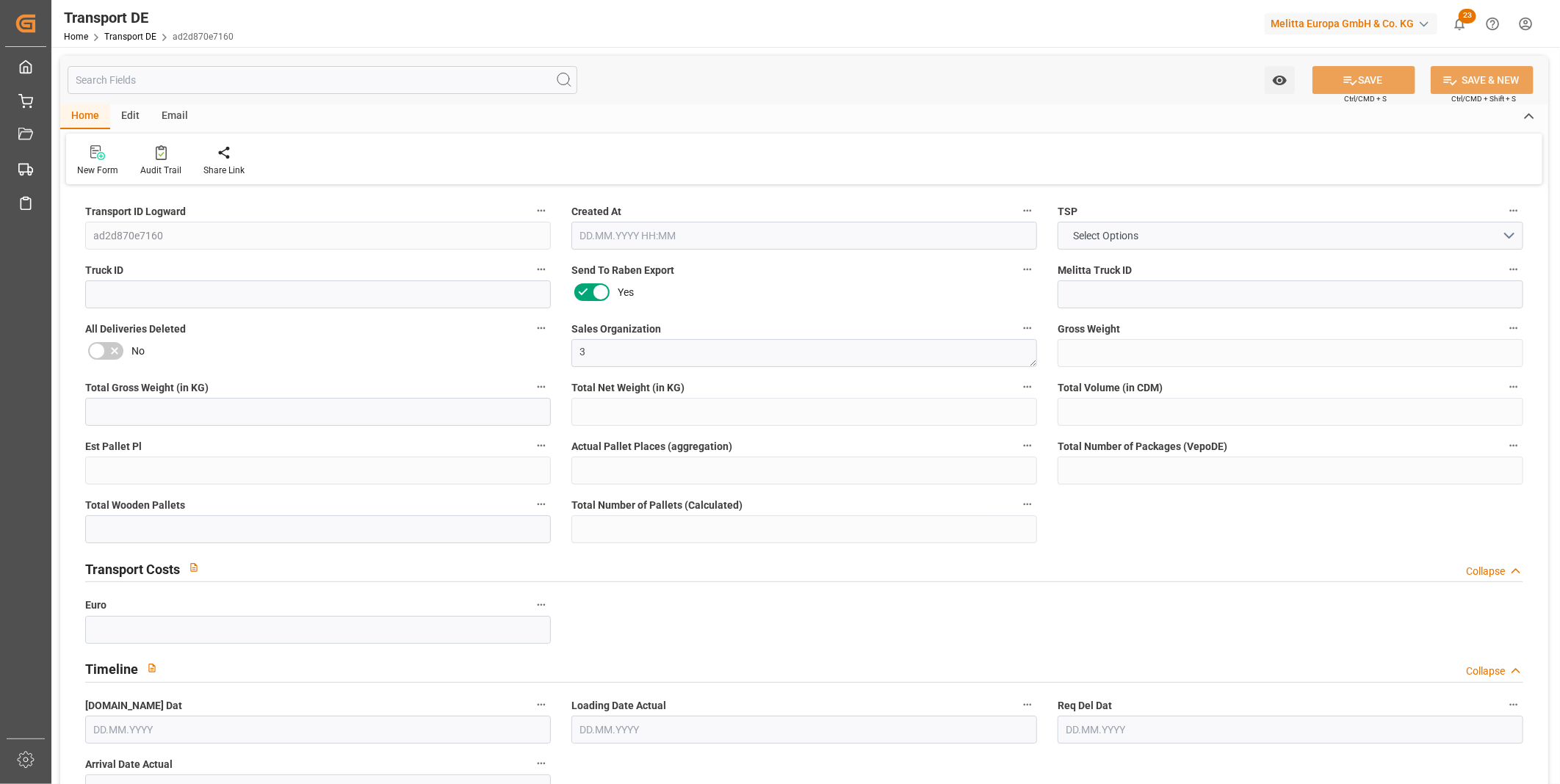
type input "0"
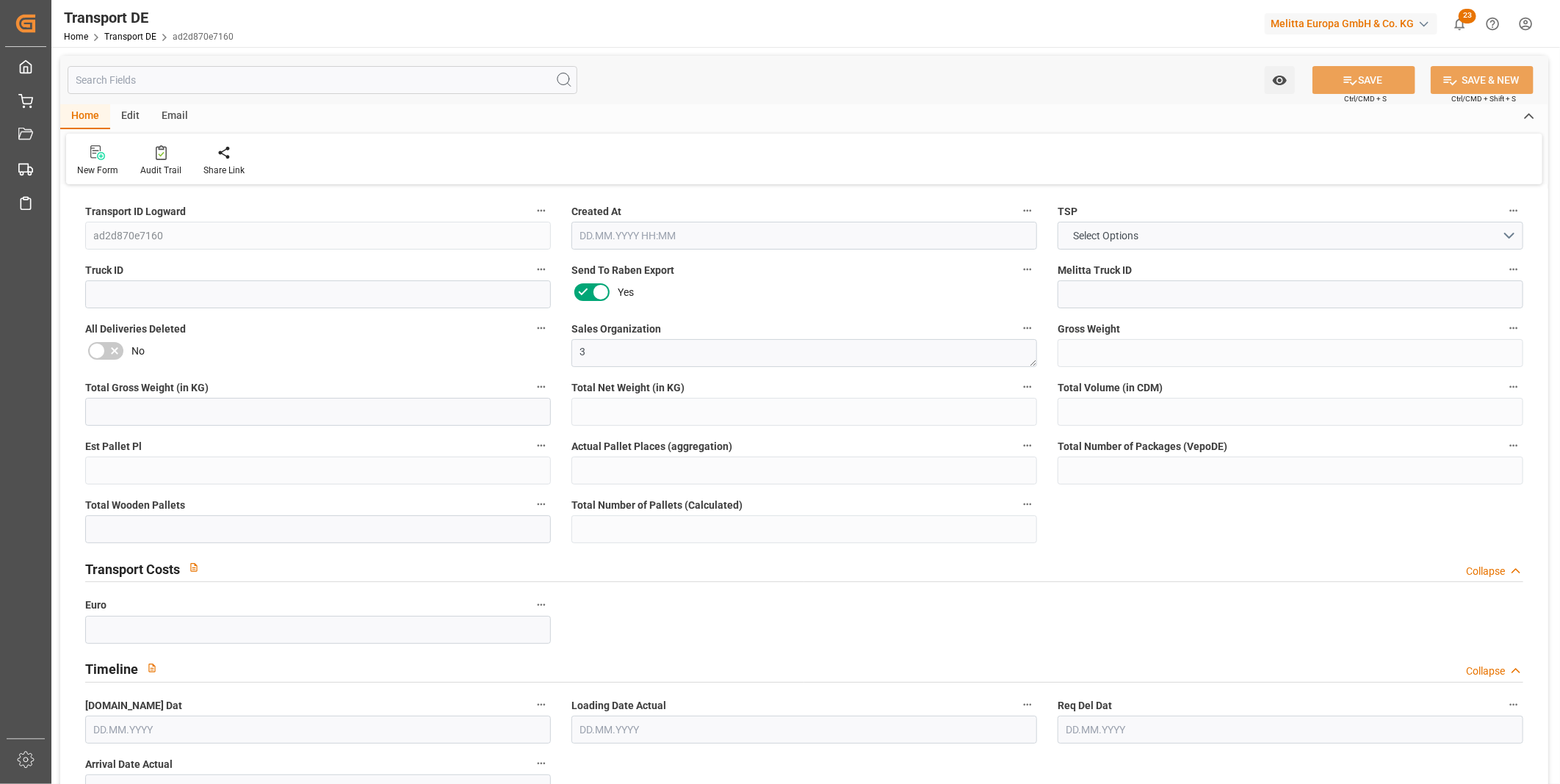
type input "0"
type input "11"
type input "0"
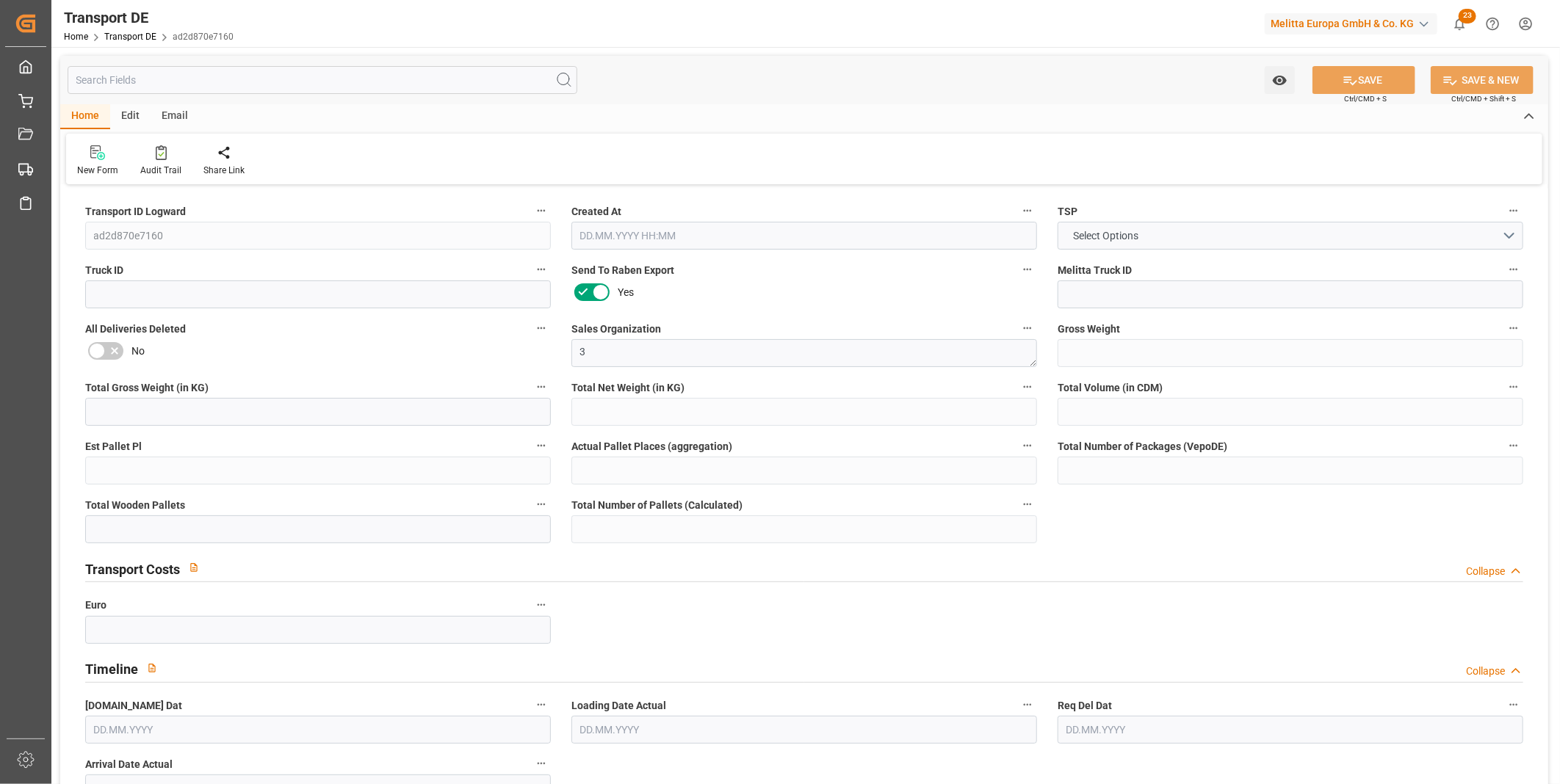
type input "0"
type input "1"
type input "0"
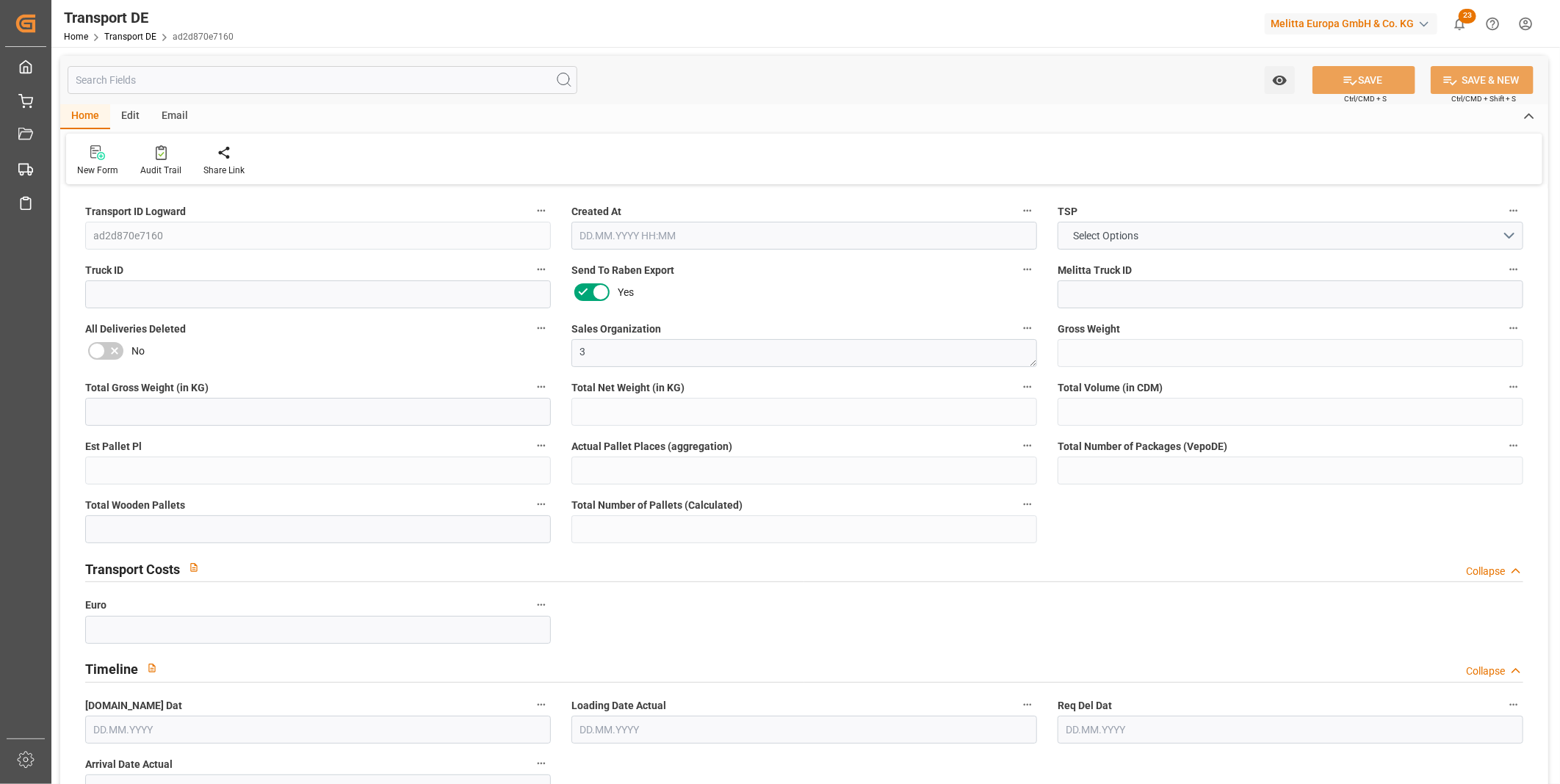
type input "0"
type input "39.586"
type input "0"
type input "09.10.2025 11:15"
type input "[DATE]"
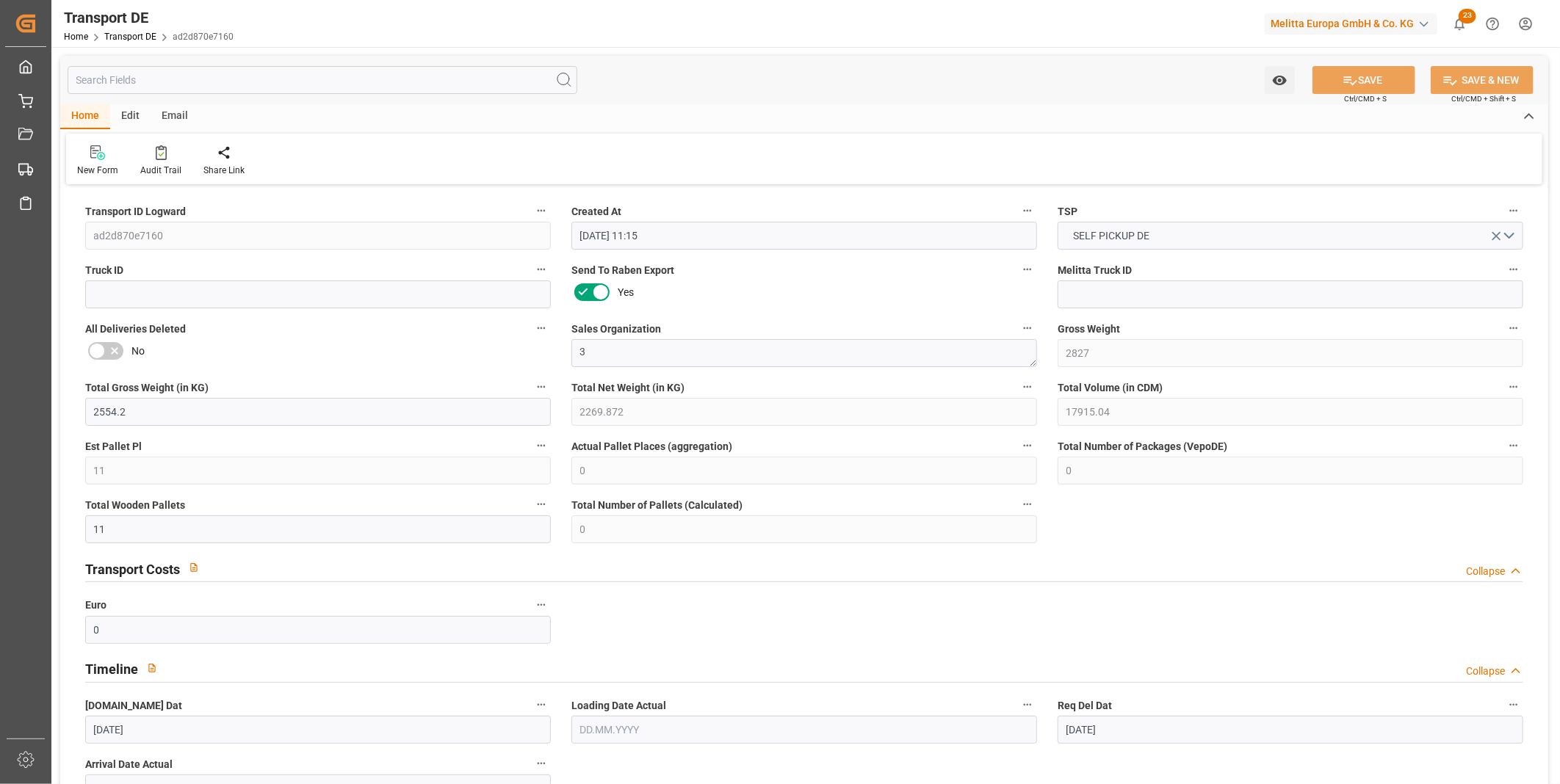
type input "[DATE]"
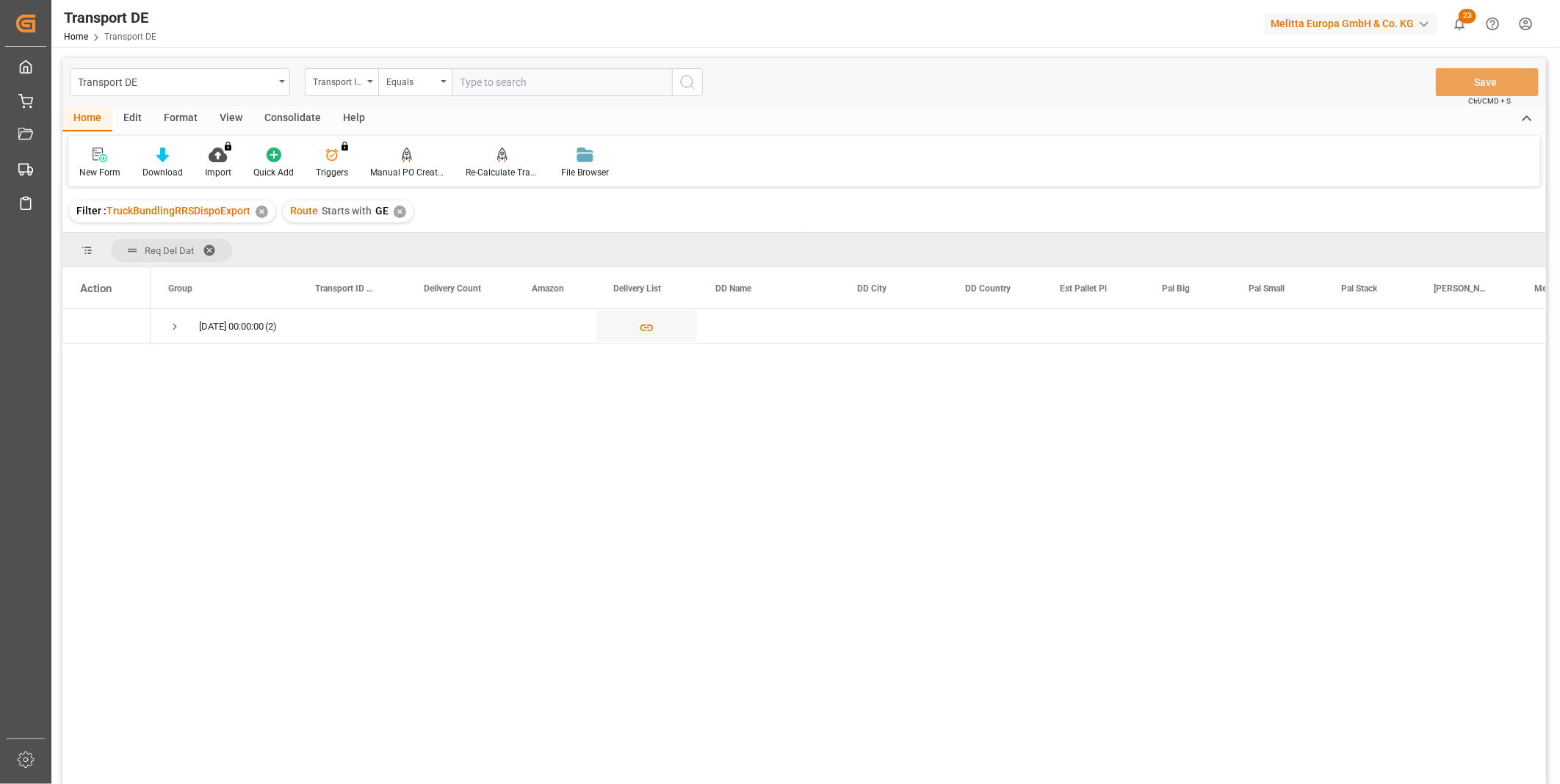
click at [292, 116] on div "Consolidate" at bounding box center [292, 119] width 79 height 25
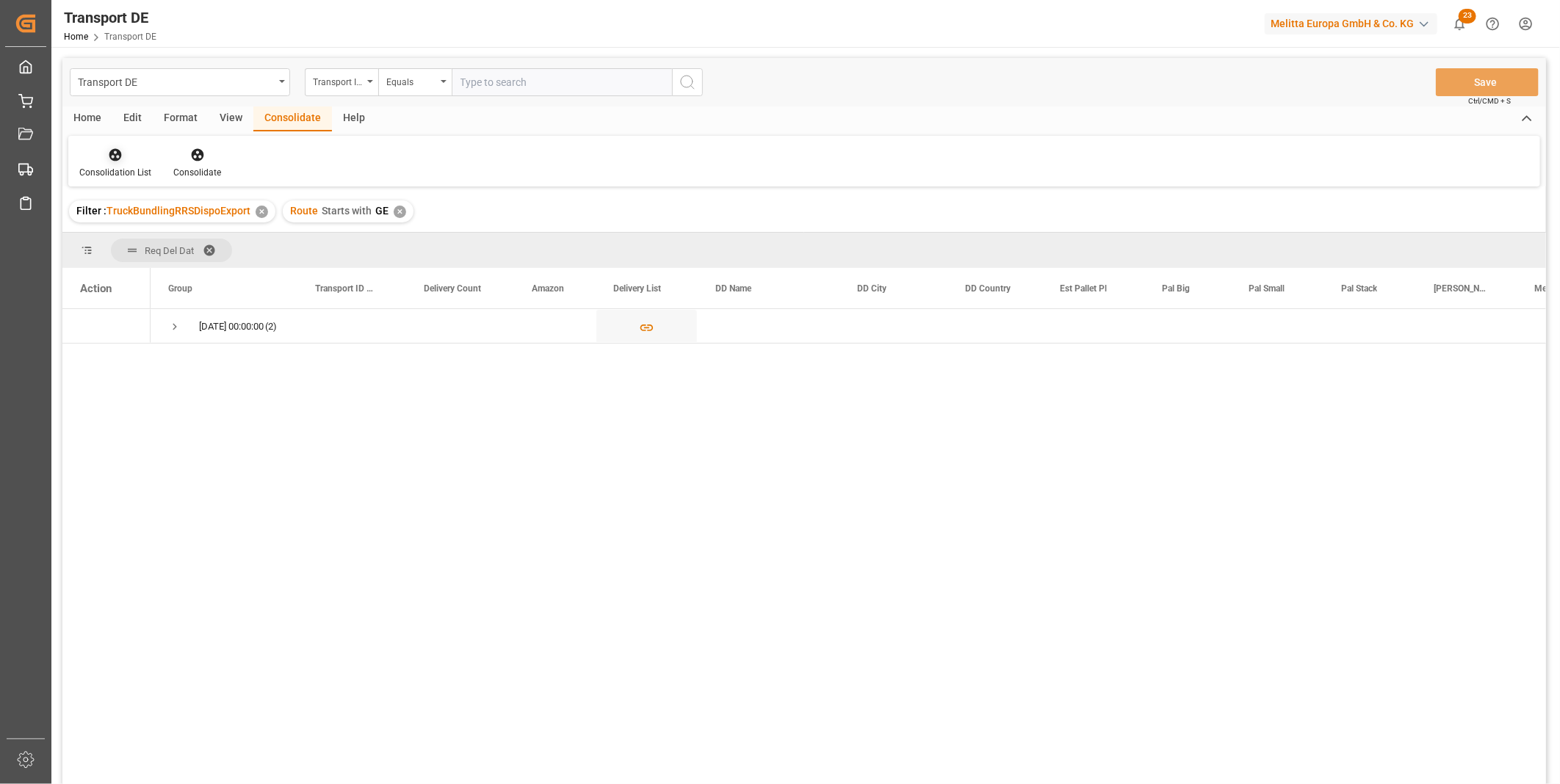
click at [122, 170] on div "Consolidation List" at bounding box center [115, 173] width 72 height 13
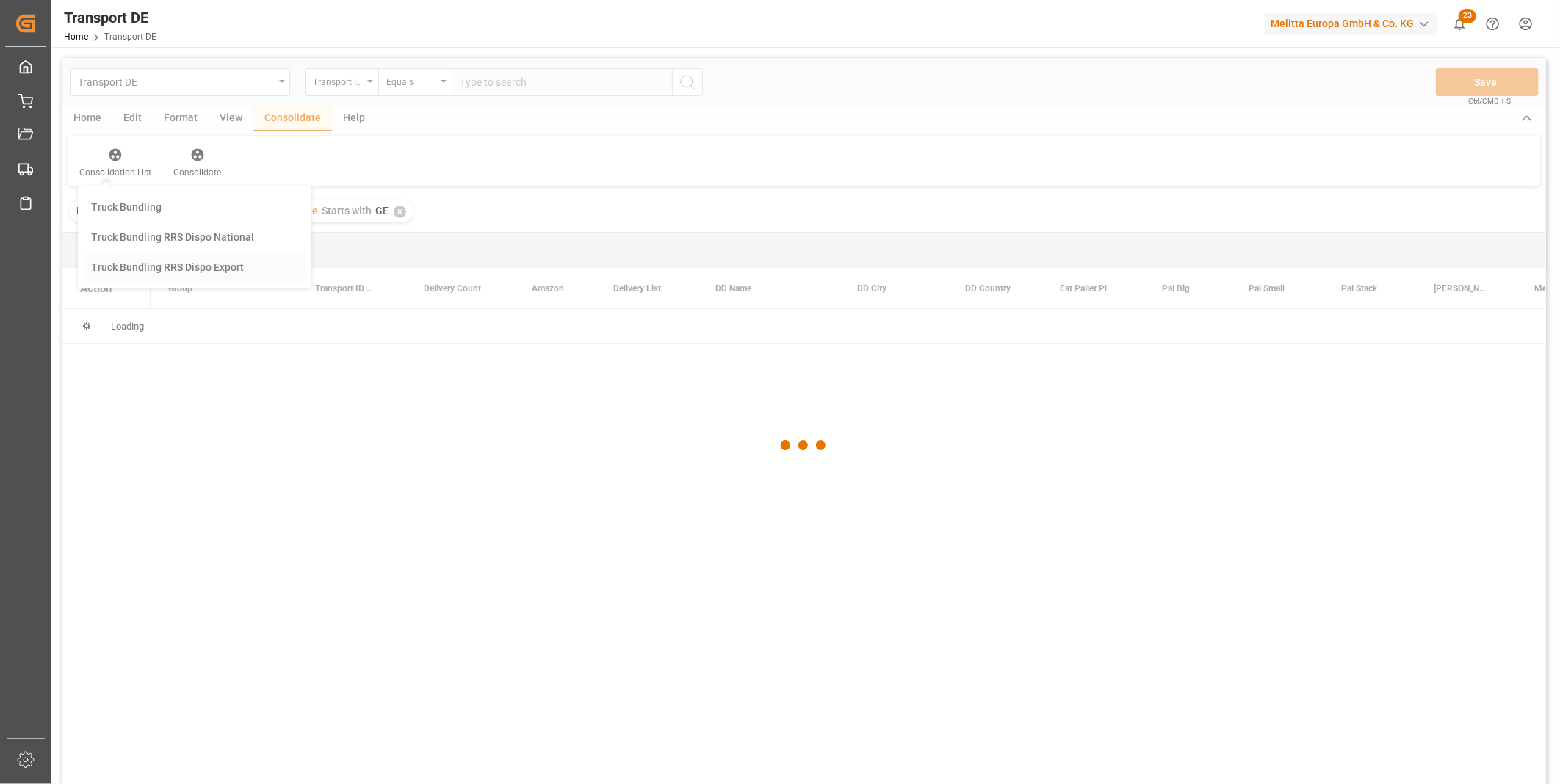
click at [200, 260] on div "Transport DE Transport ID Logward Equals Save Ctrl/CMD + S Home Edit Format Vie…" at bounding box center [804, 440] width 1484 height 765
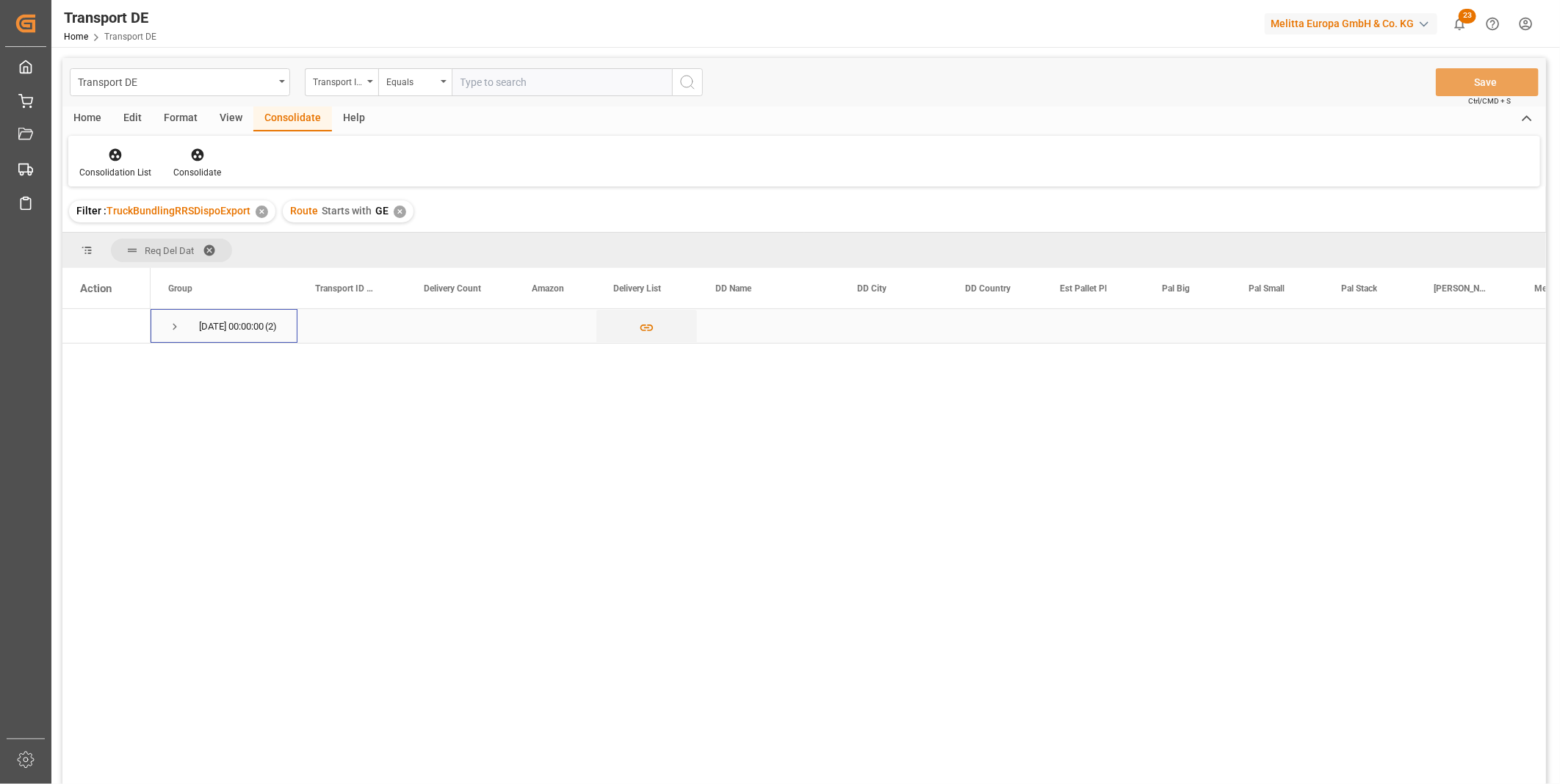
click at [170, 327] on span "Press SPACE to select this row." at bounding box center [175, 327] width 13 height 13
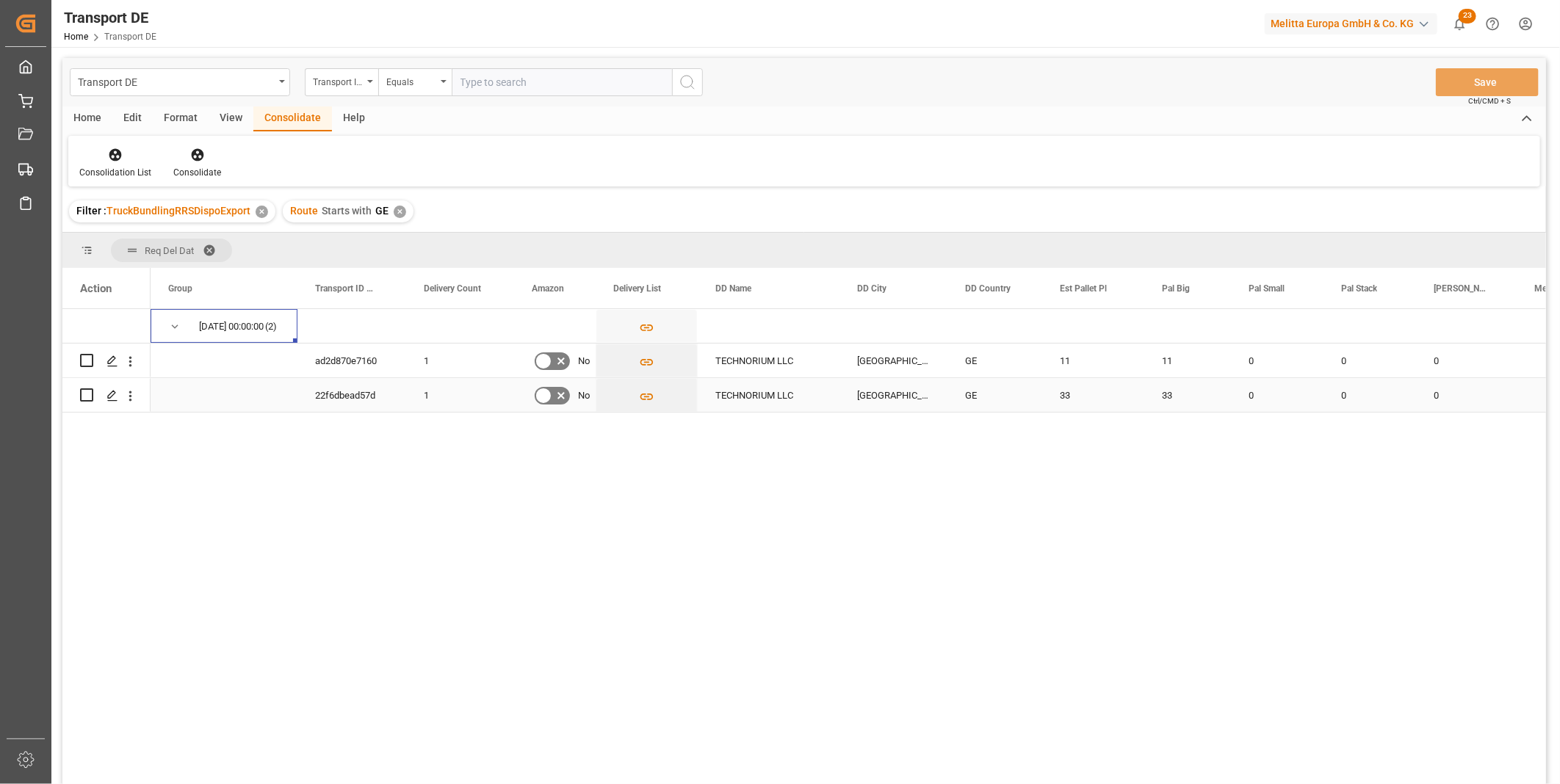
click at [87, 394] on input "Press Space to toggle row selection (unchecked)" at bounding box center [87, 395] width 13 height 13
checkbox input "true"
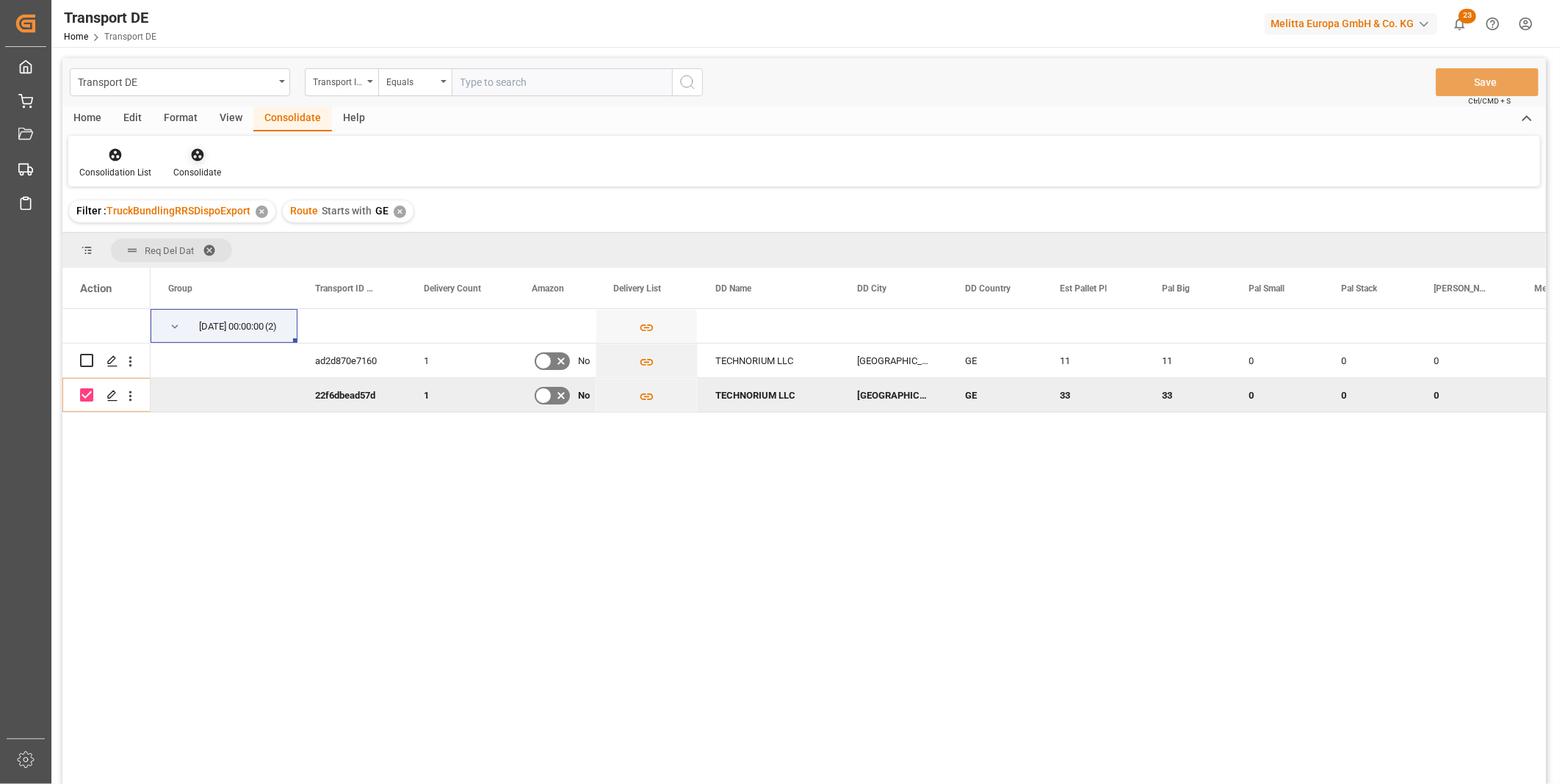
click at [201, 162] on div "Consolidate" at bounding box center [197, 163] width 69 height 32
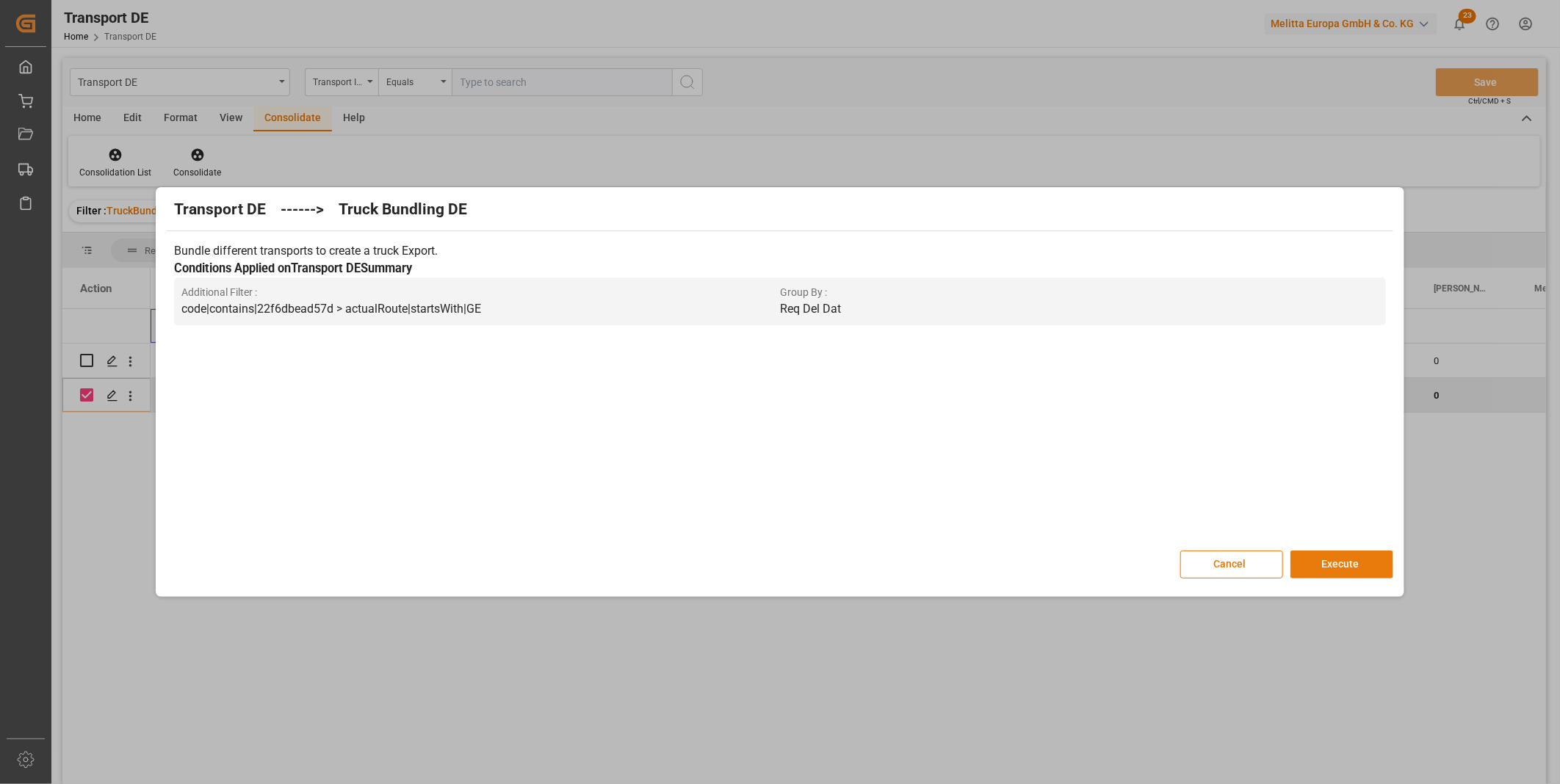
click at [1302, 557] on button "Execute" at bounding box center [1342, 565] width 103 height 28
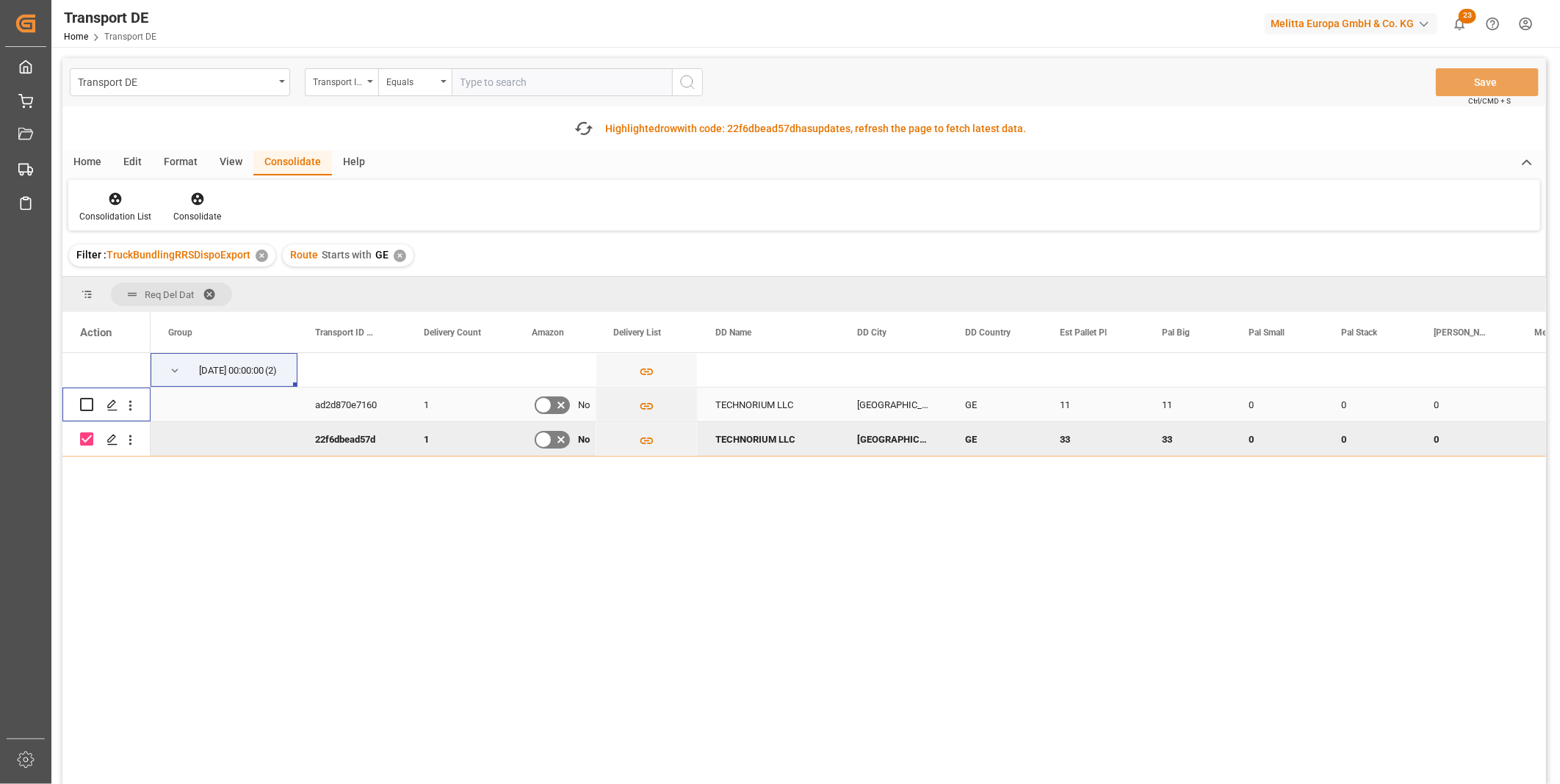
click at [84, 399] on input "Press Space to toggle row selection (unchecked)" at bounding box center [87, 404] width 13 height 13
checkbox input "true"
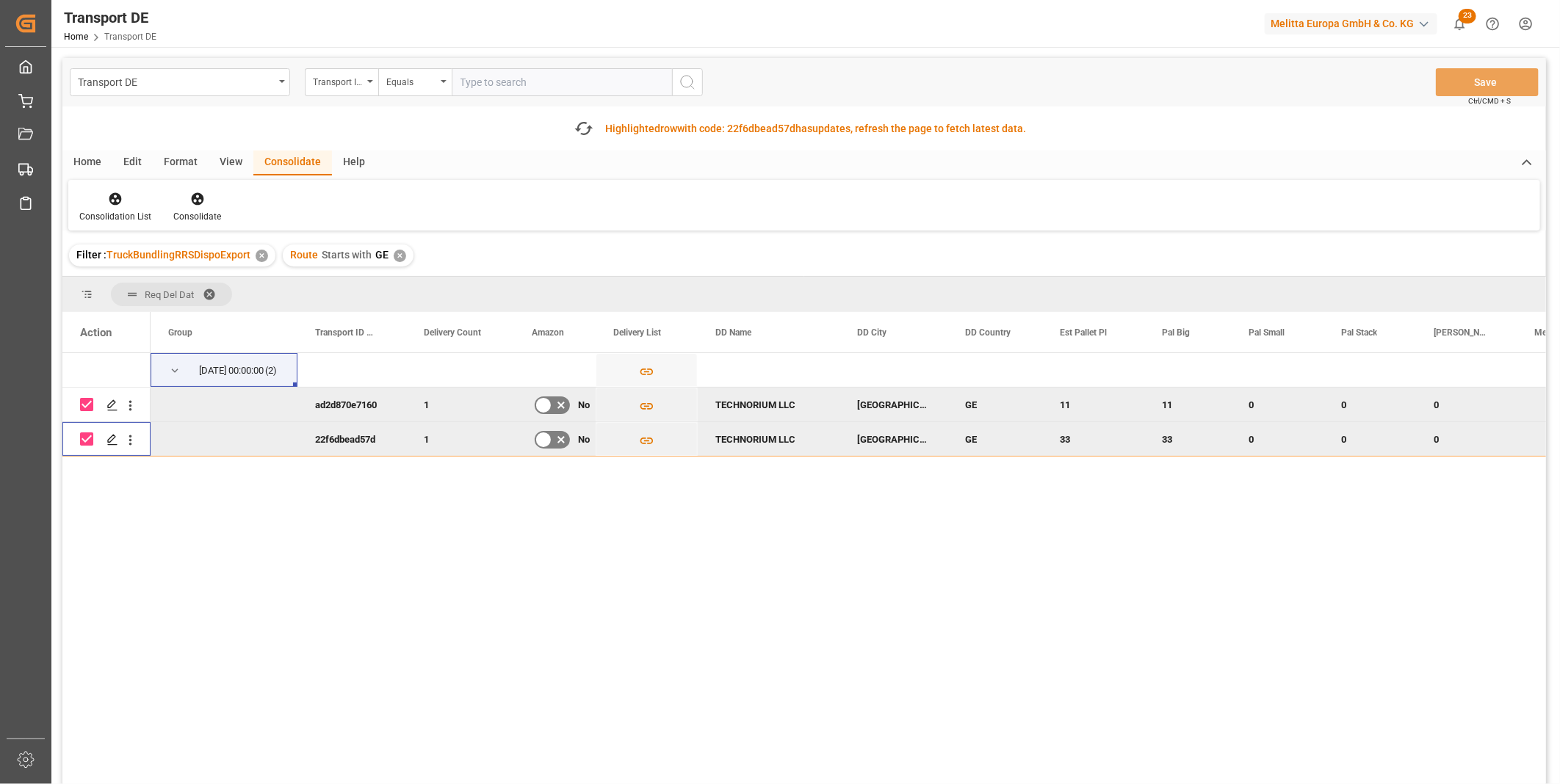
click at [91, 438] on input "Press Space to toggle row selection (checked)" at bounding box center [87, 439] width 13 height 13
checkbox input "false"
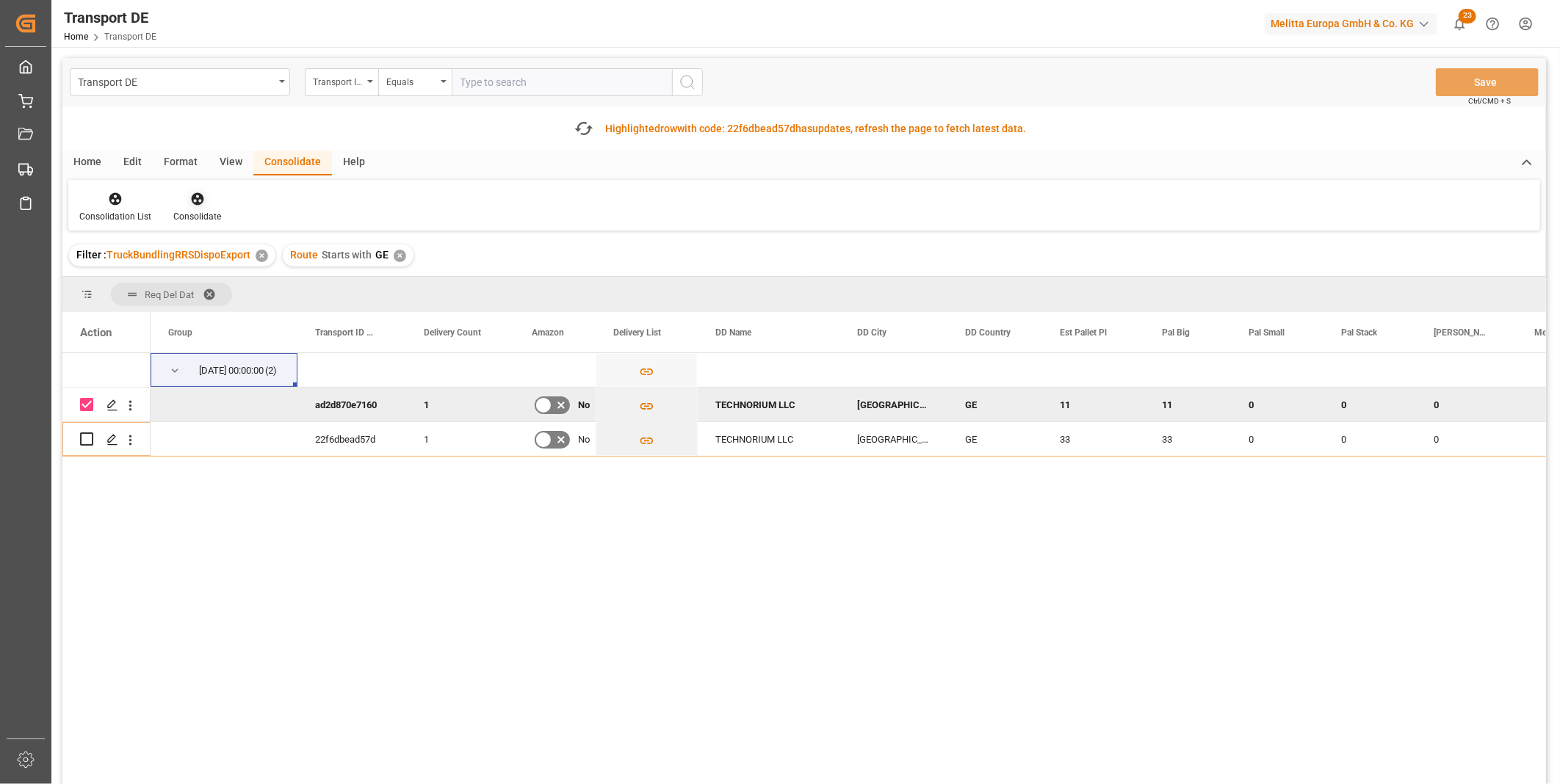
click at [214, 208] on div "Consolidate" at bounding box center [197, 207] width 69 height 32
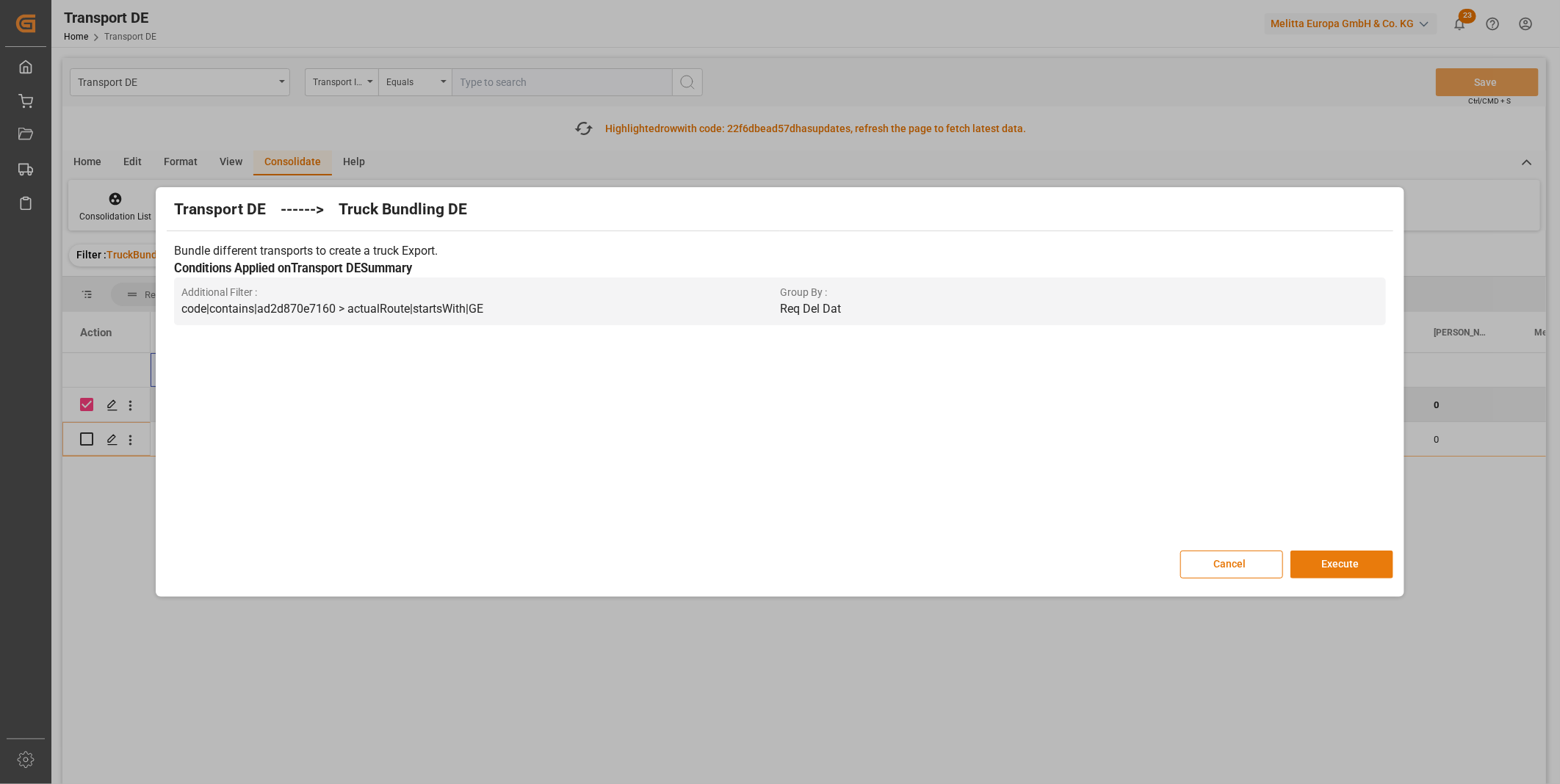
click at [1357, 561] on button "Execute" at bounding box center [1342, 565] width 103 height 28
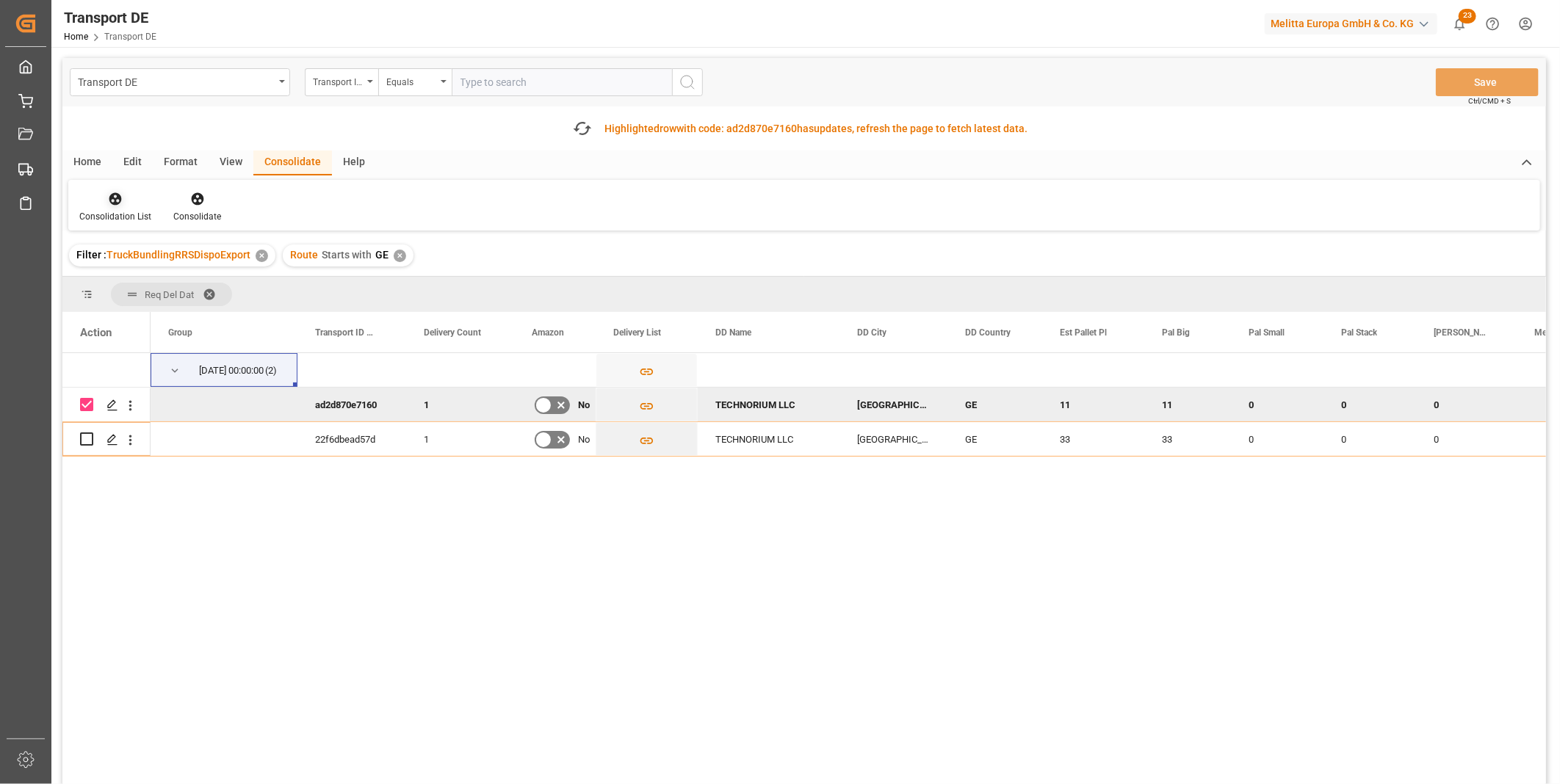
click at [101, 194] on div at bounding box center [115, 198] width 72 height 16
click at [207, 316] on div "Transport DE Transport ID Logward Equals Save Ctrl/CMD + S Fetch latest updates…" at bounding box center [804, 462] width 1484 height 810
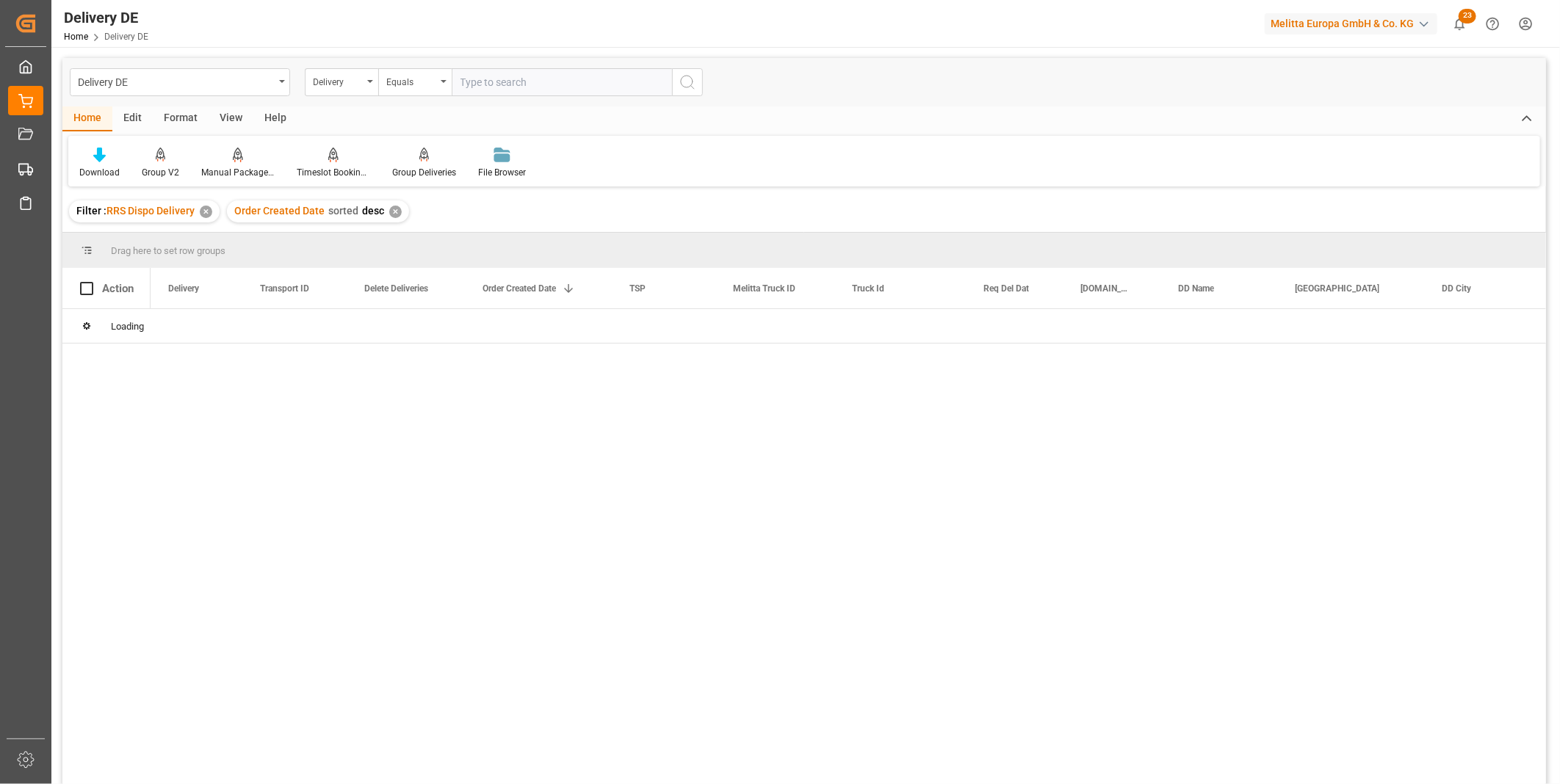
click at [500, 85] on input "text" at bounding box center [562, 83] width 220 height 28
paste input "92566330"
type input "92566330"
click at [700, 95] on button "search button" at bounding box center [687, 83] width 31 height 28
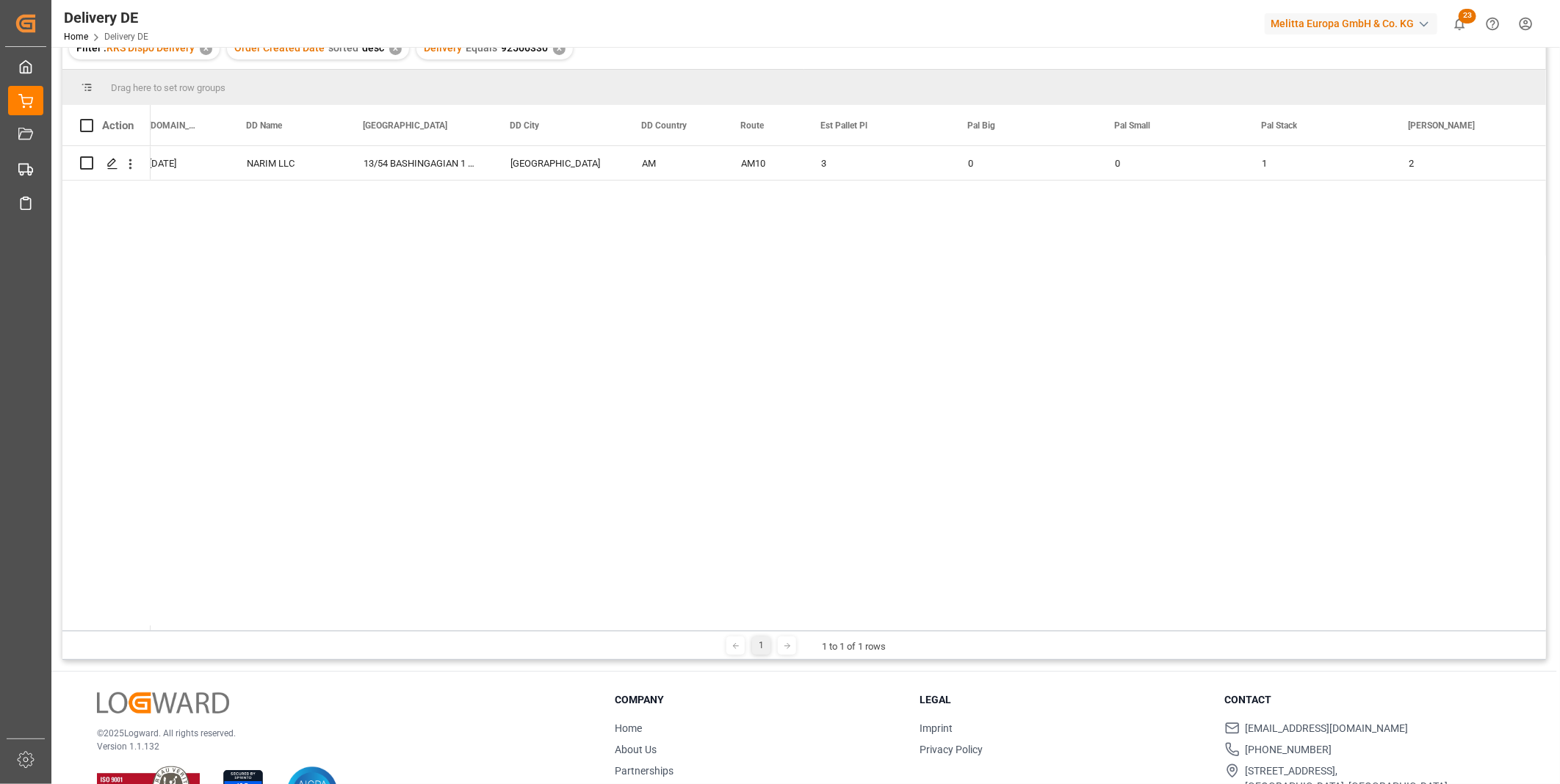
scroll to position [0, 944]
